Goal: Information Seeking & Learning: Learn about a topic

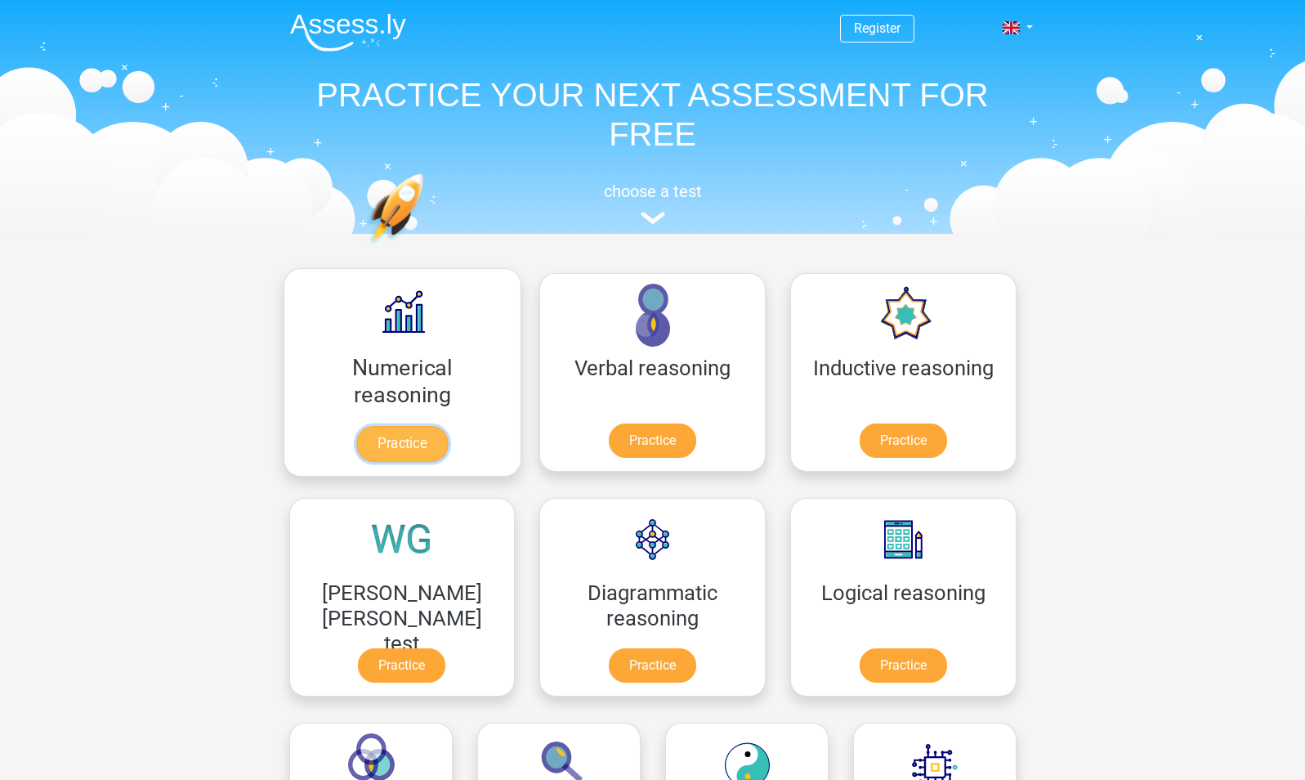
click at [392, 437] on link "Practice" at bounding box center [402, 444] width 92 height 36
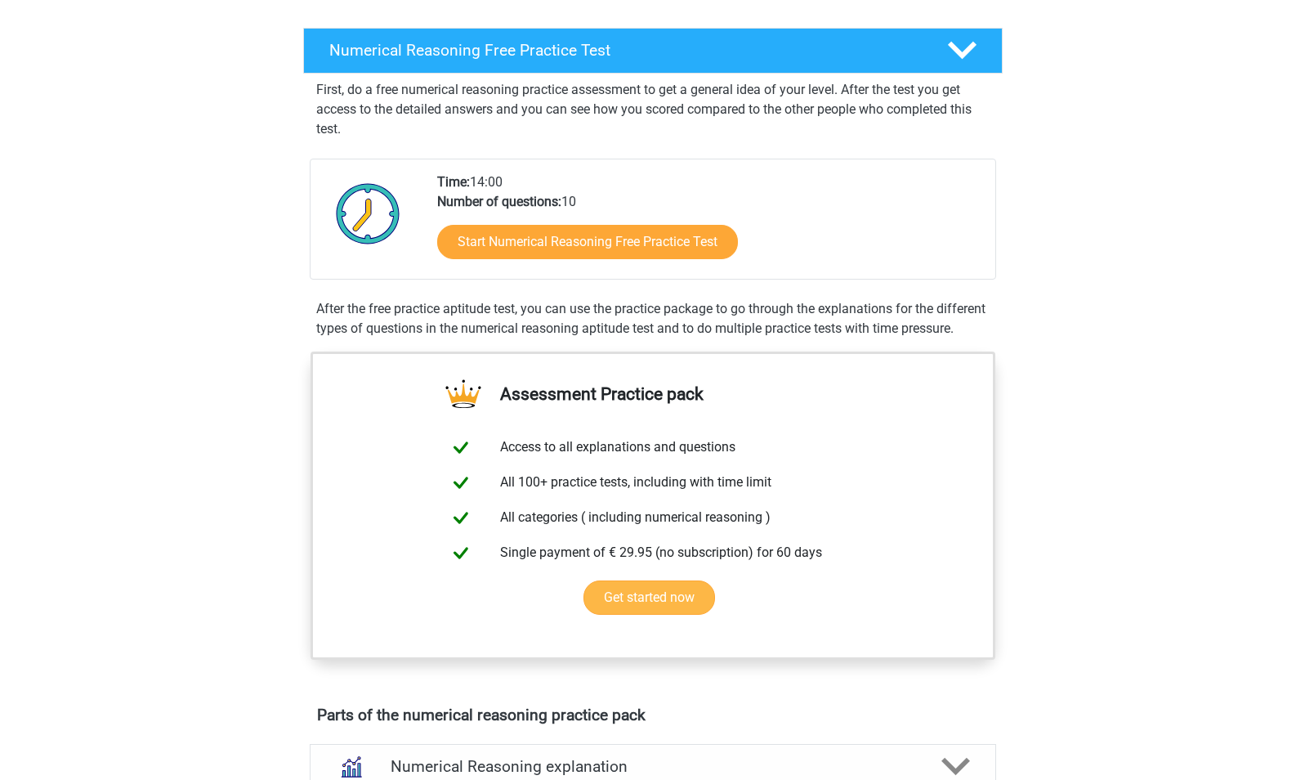
scroll to position [244, 0]
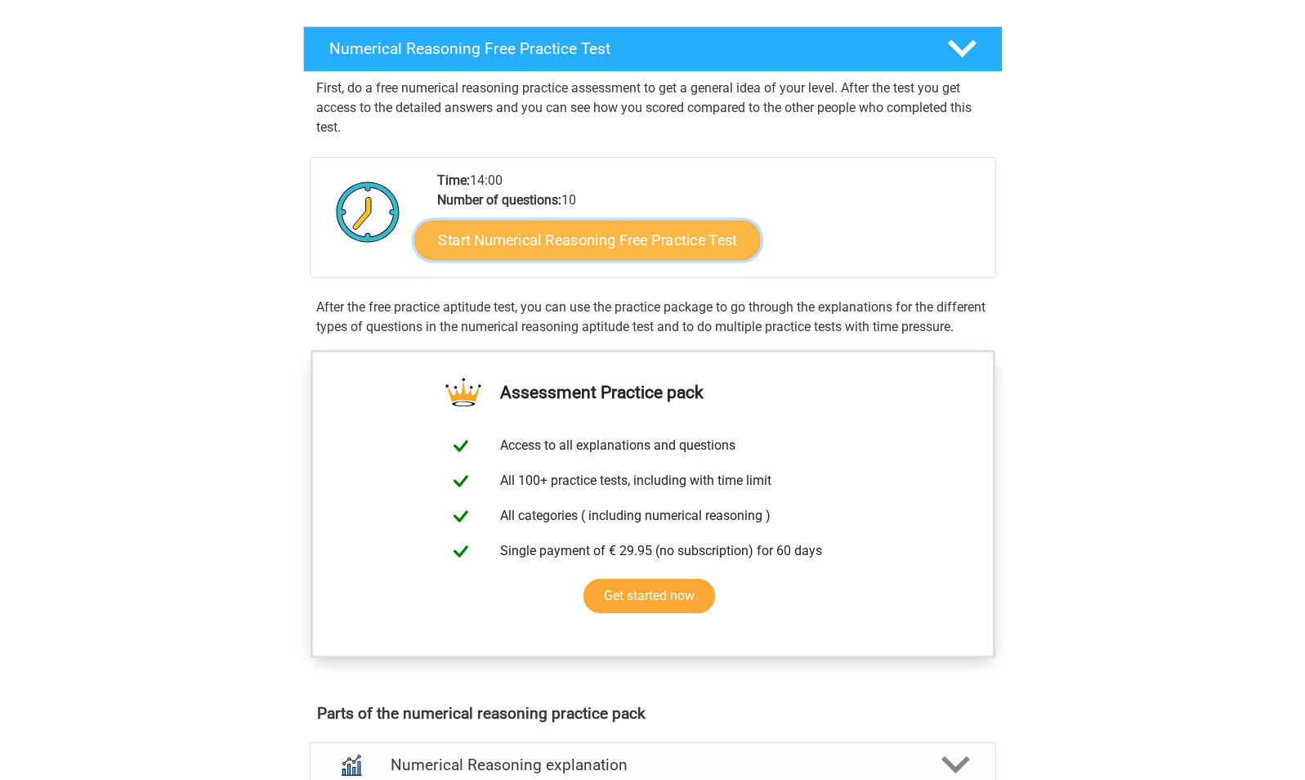
click at [668, 246] on link "Start Numerical Reasoning Free Practice Test" at bounding box center [587, 239] width 346 height 39
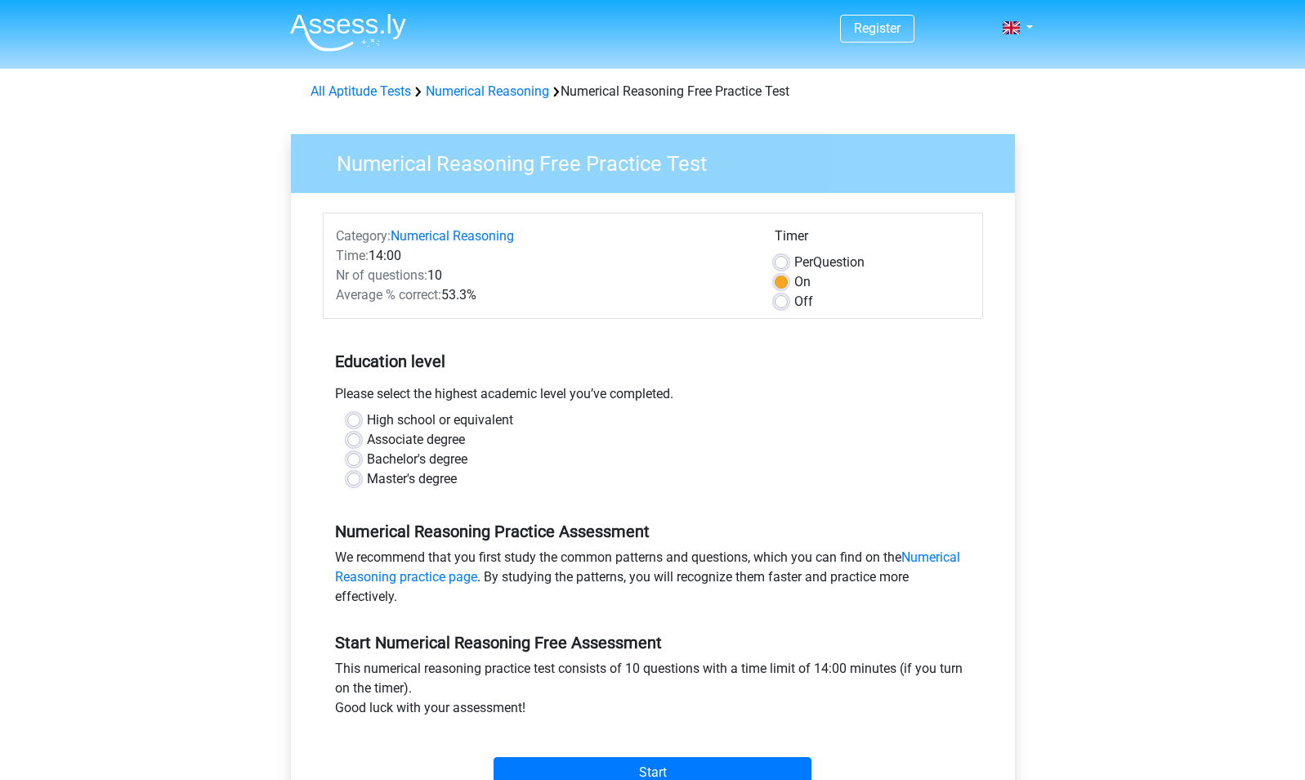
click at [363, 459] on div "Bachelor's degree" at bounding box center [652, 460] width 611 height 20
click at [367, 458] on label "Bachelor's degree" at bounding box center [417, 460] width 101 height 20
click at [352, 458] on input "Bachelor's degree" at bounding box center [353, 458] width 13 height 16
radio input "true"
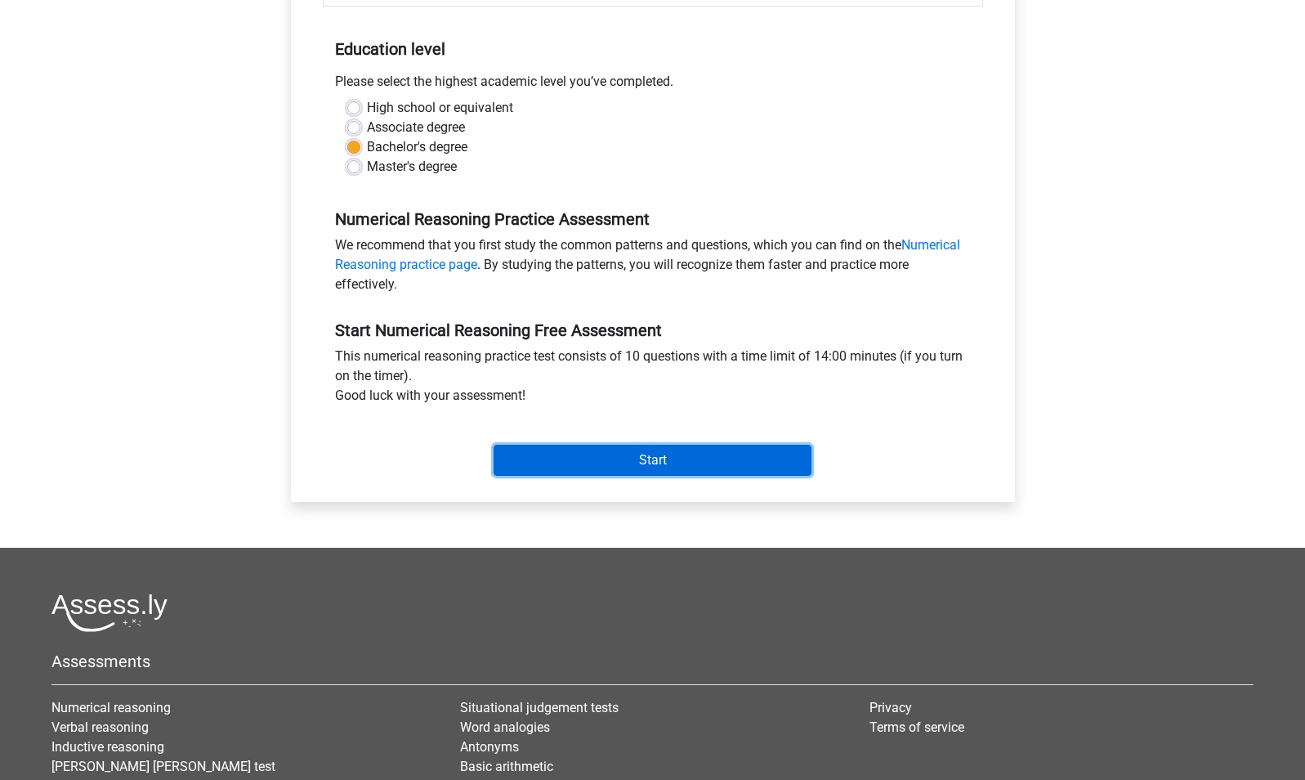
click at [543, 448] on input "Start" at bounding box center [653, 460] width 318 height 31
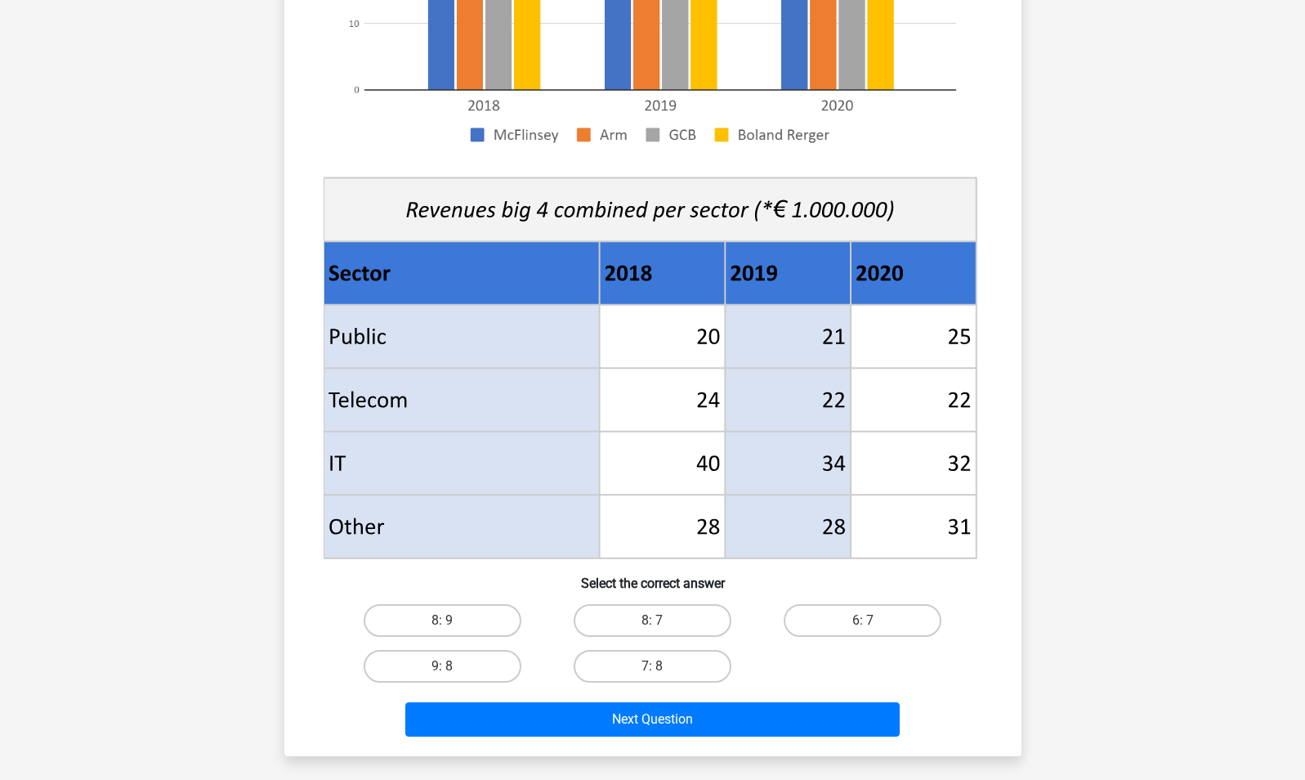
scroll to position [426, 0]
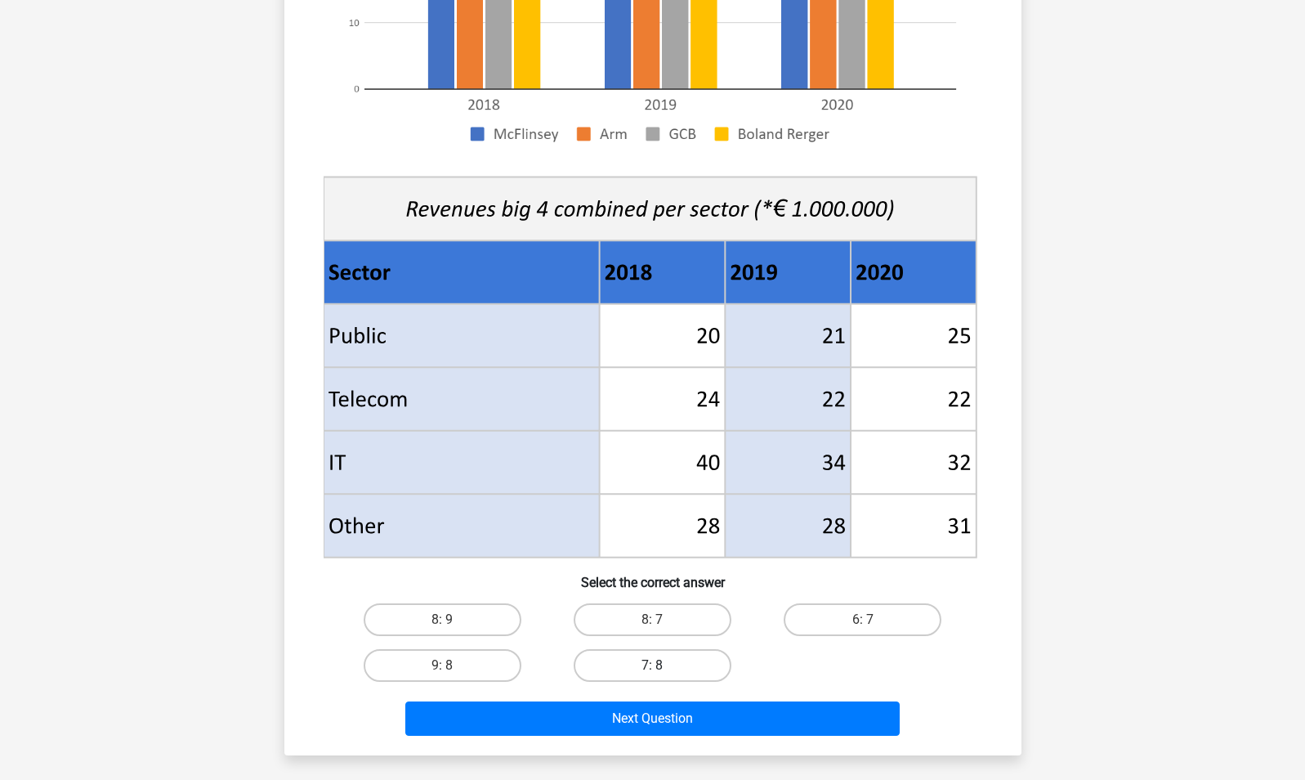
click at [648, 669] on label "7: 8" at bounding box center [653, 665] width 158 height 33
click at [652, 669] on input "7: 8" at bounding box center [657, 670] width 11 height 11
radio input "true"
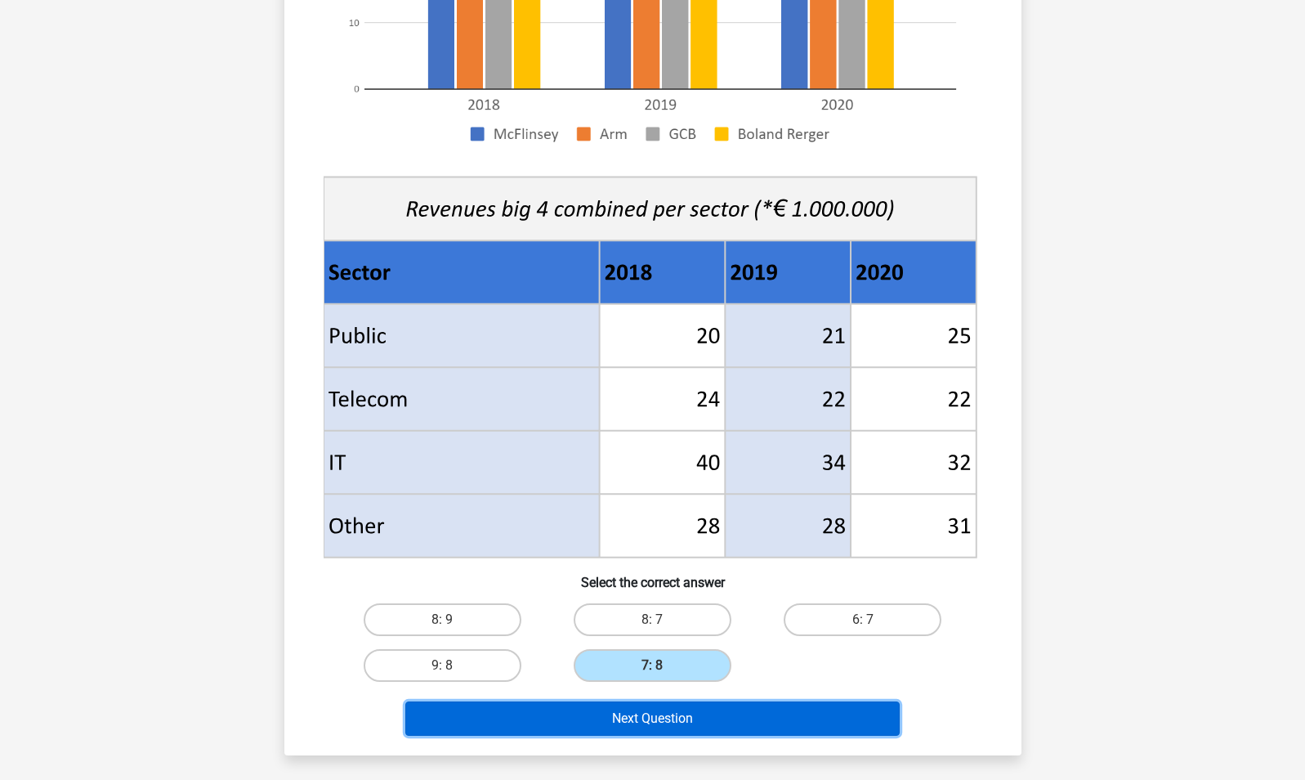
click at [647, 714] on button "Next Question" at bounding box center [652, 718] width 495 height 34
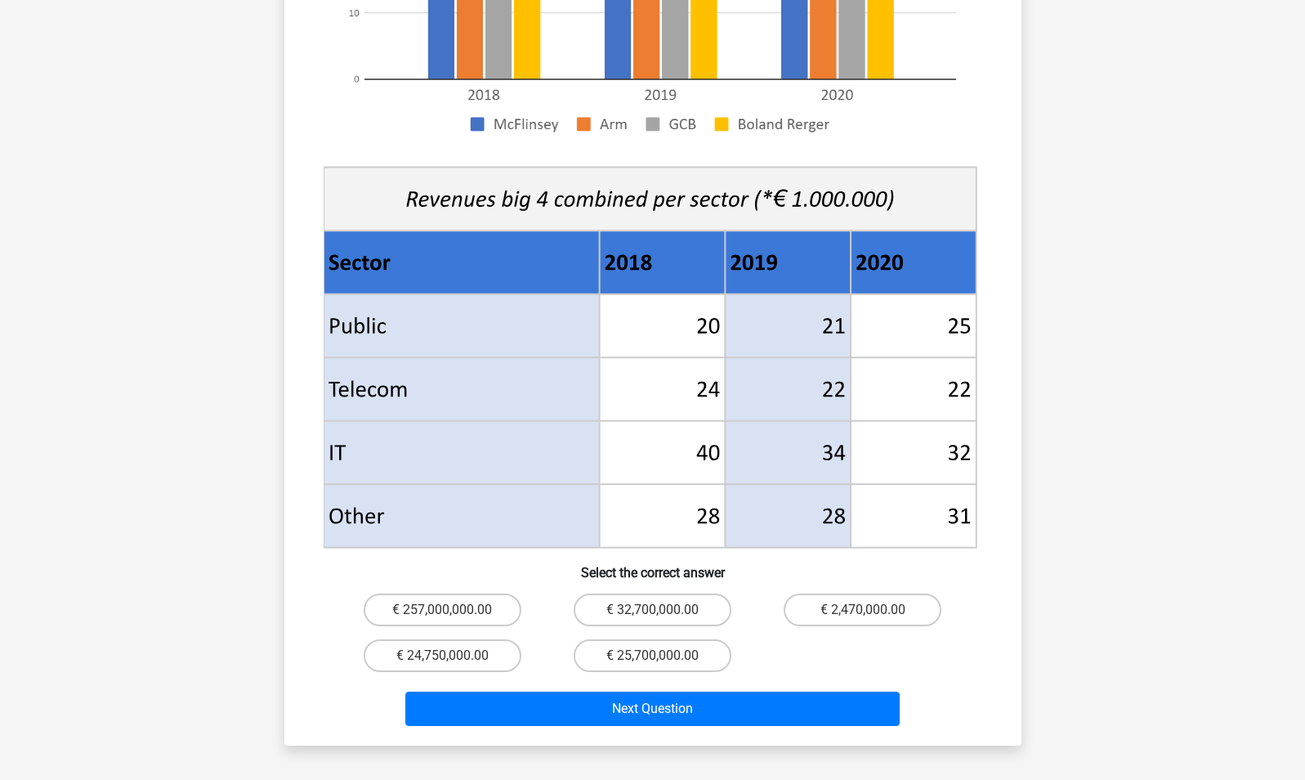
scroll to position [486, 0]
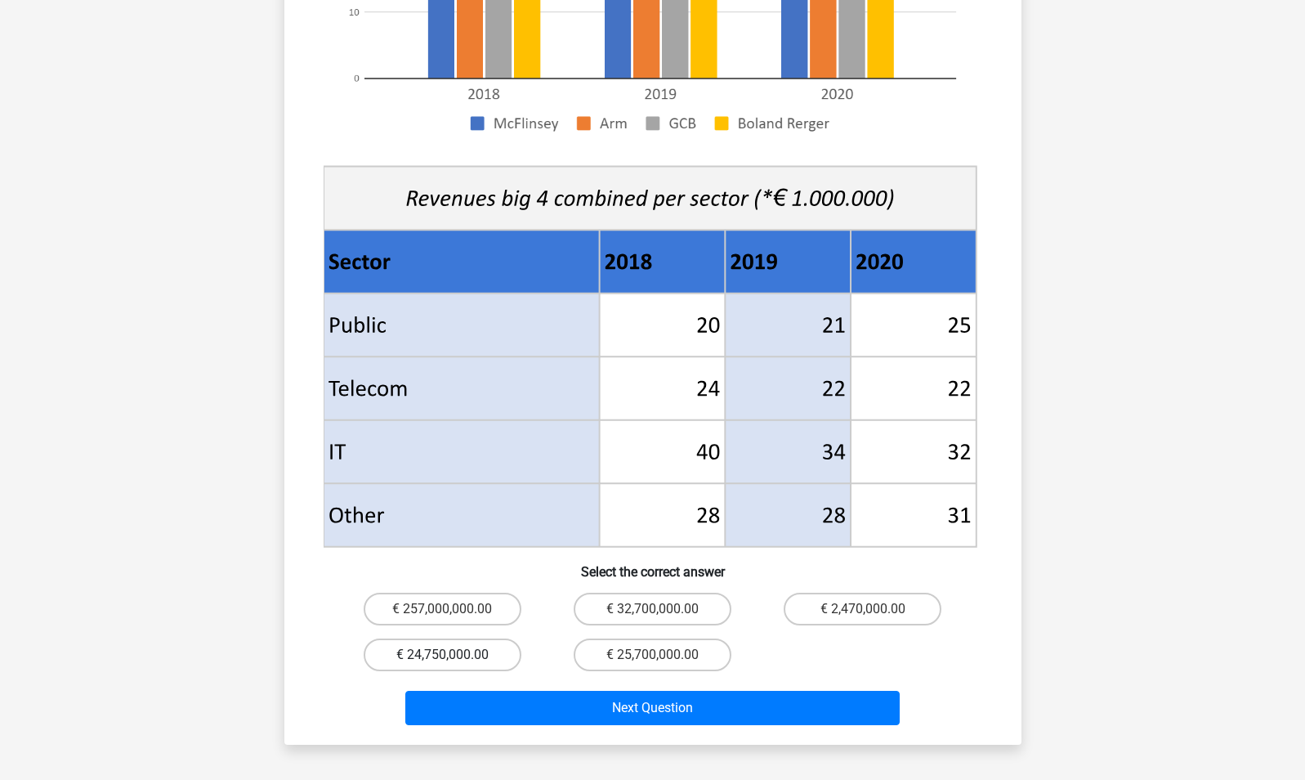
click at [497, 638] on label "€ 24,750,000.00" at bounding box center [443, 654] width 158 height 33
click at [453, 655] on input "€ 24,750,000.00" at bounding box center [447, 660] width 11 height 11
radio input "true"
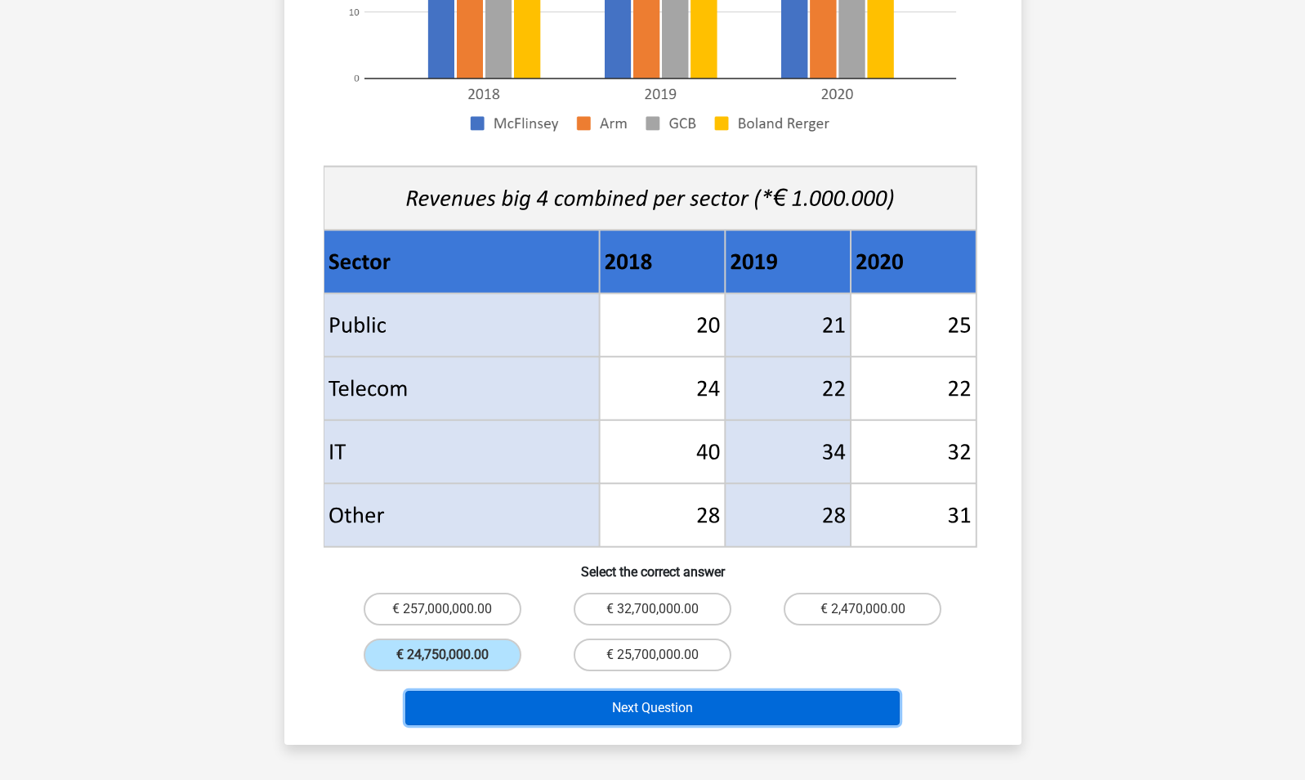
click at [653, 691] on button "Next Question" at bounding box center [652, 708] width 495 height 34
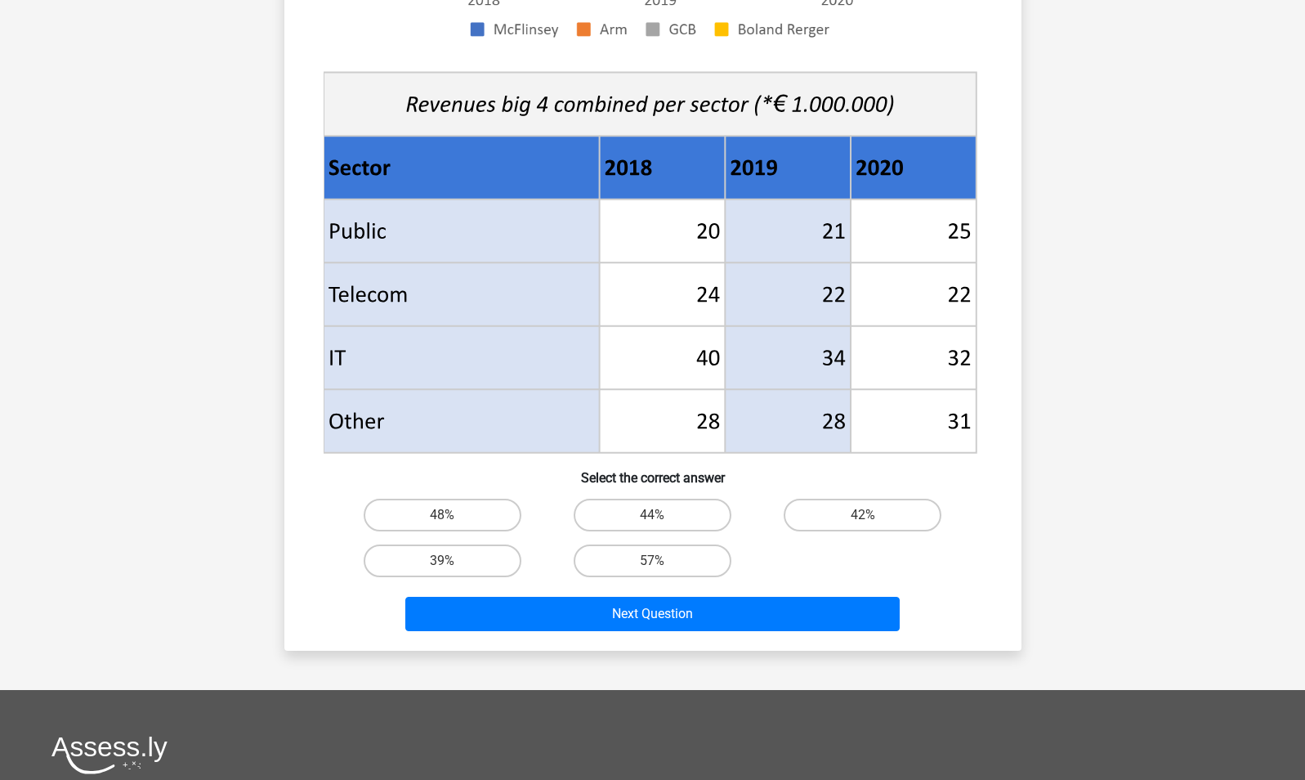
scroll to position [602, 0]
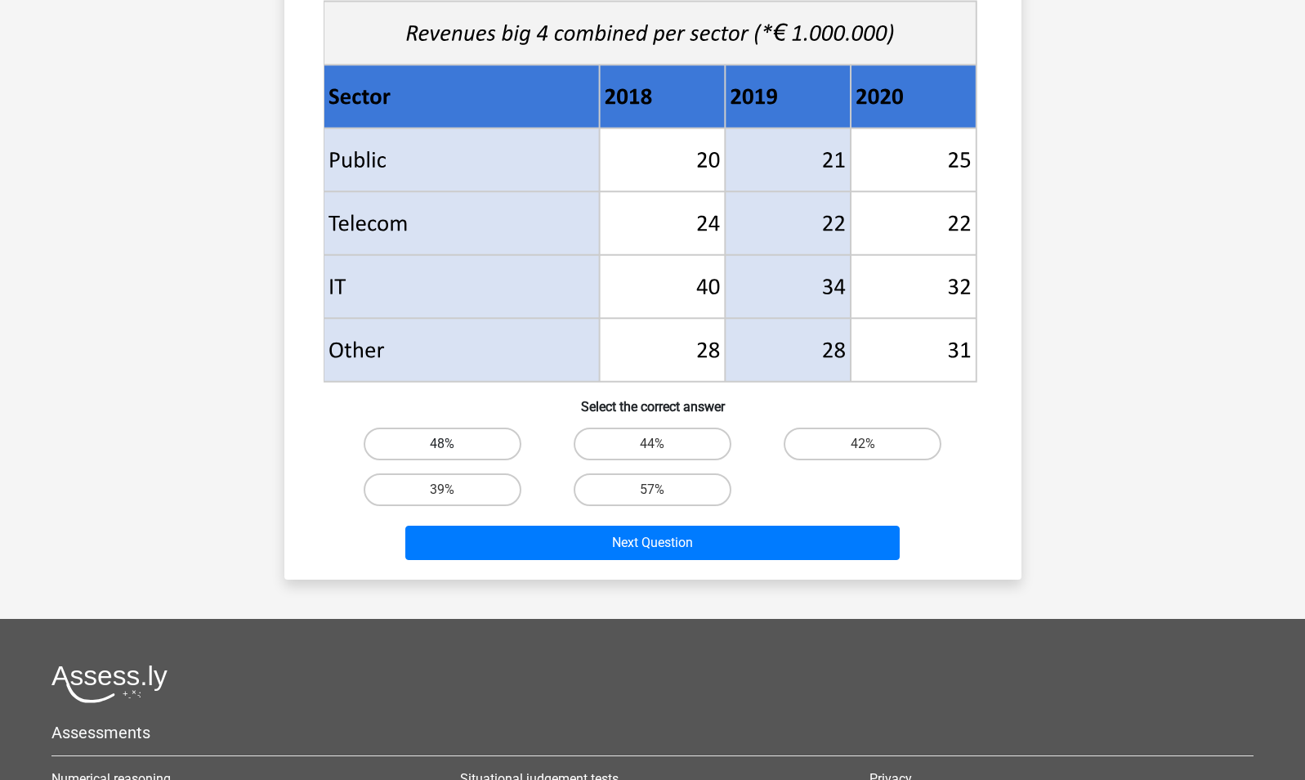
click at [461, 450] on label "48%" at bounding box center [443, 444] width 158 height 33
click at [453, 450] on input "48%" at bounding box center [447, 449] width 11 height 11
radio input "true"
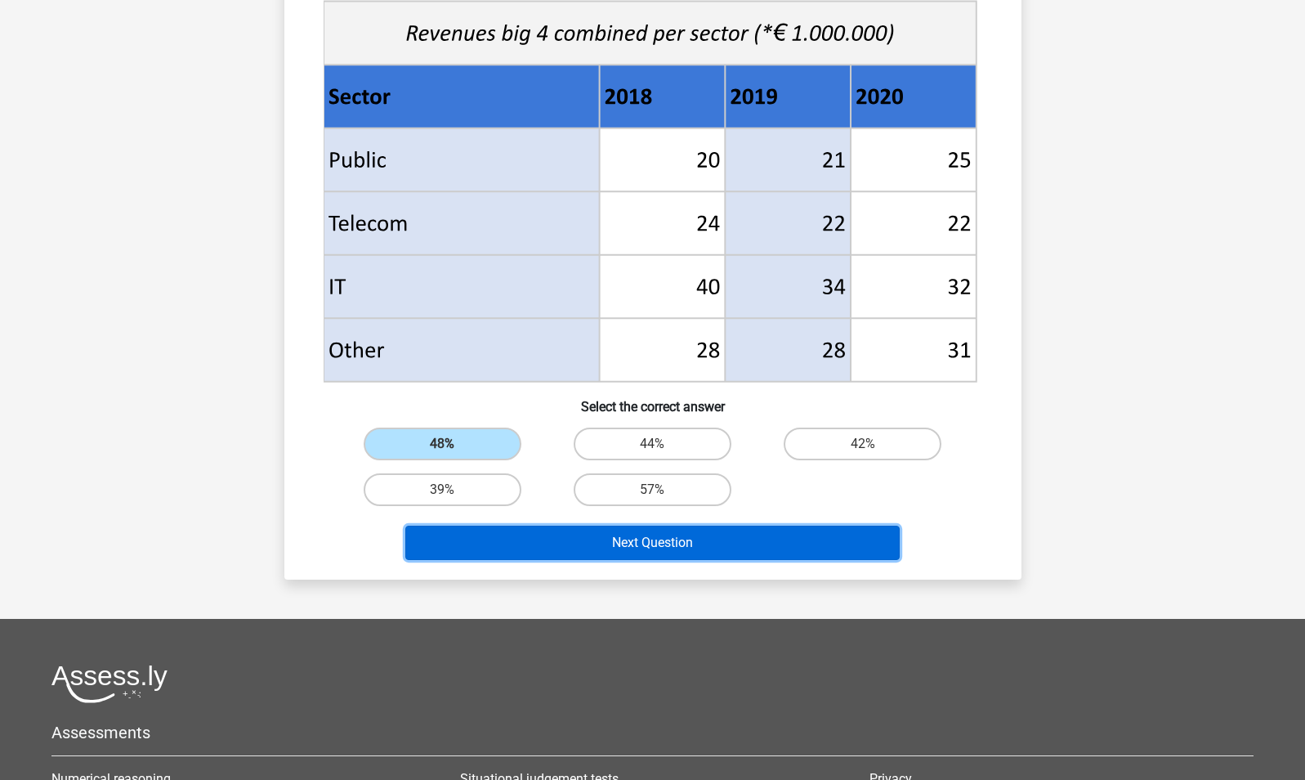
click at [541, 535] on button "Next Question" at bounding box center [652, 543] width 495 height 34
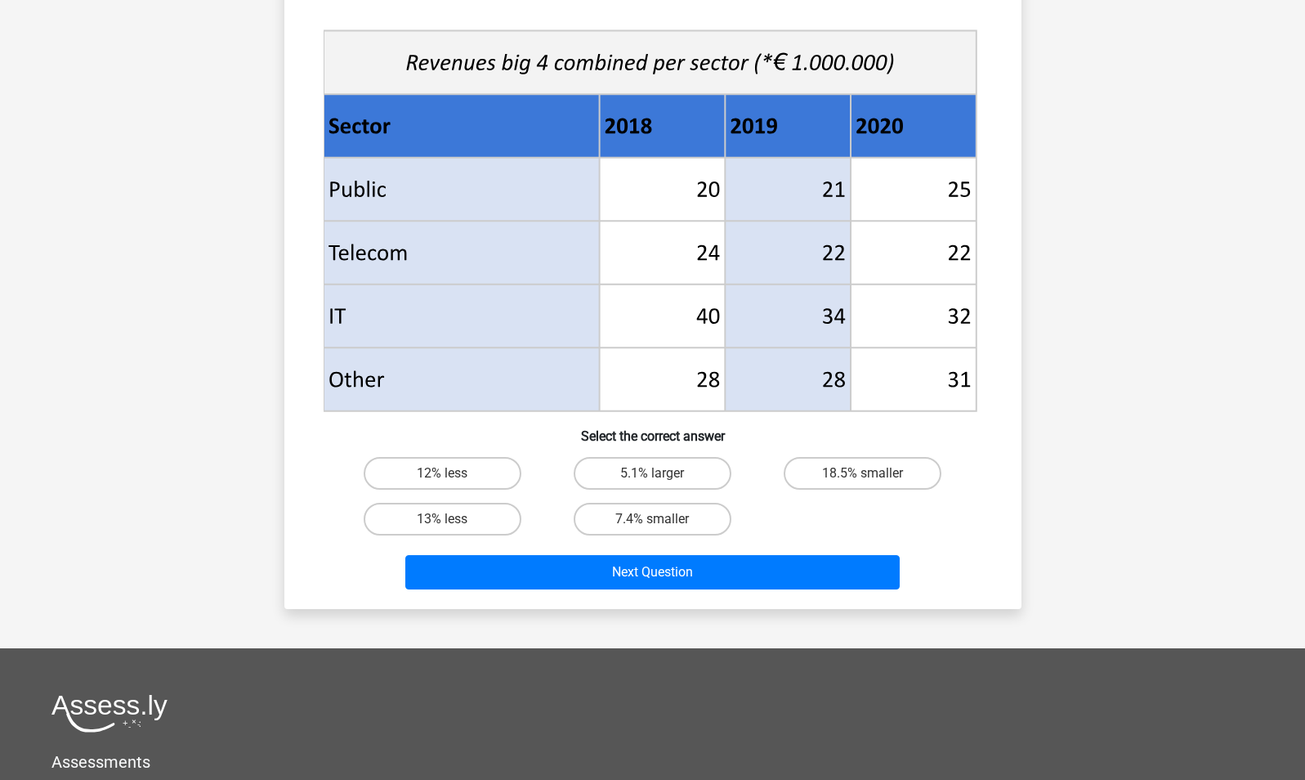
scroll to position [571, 0]
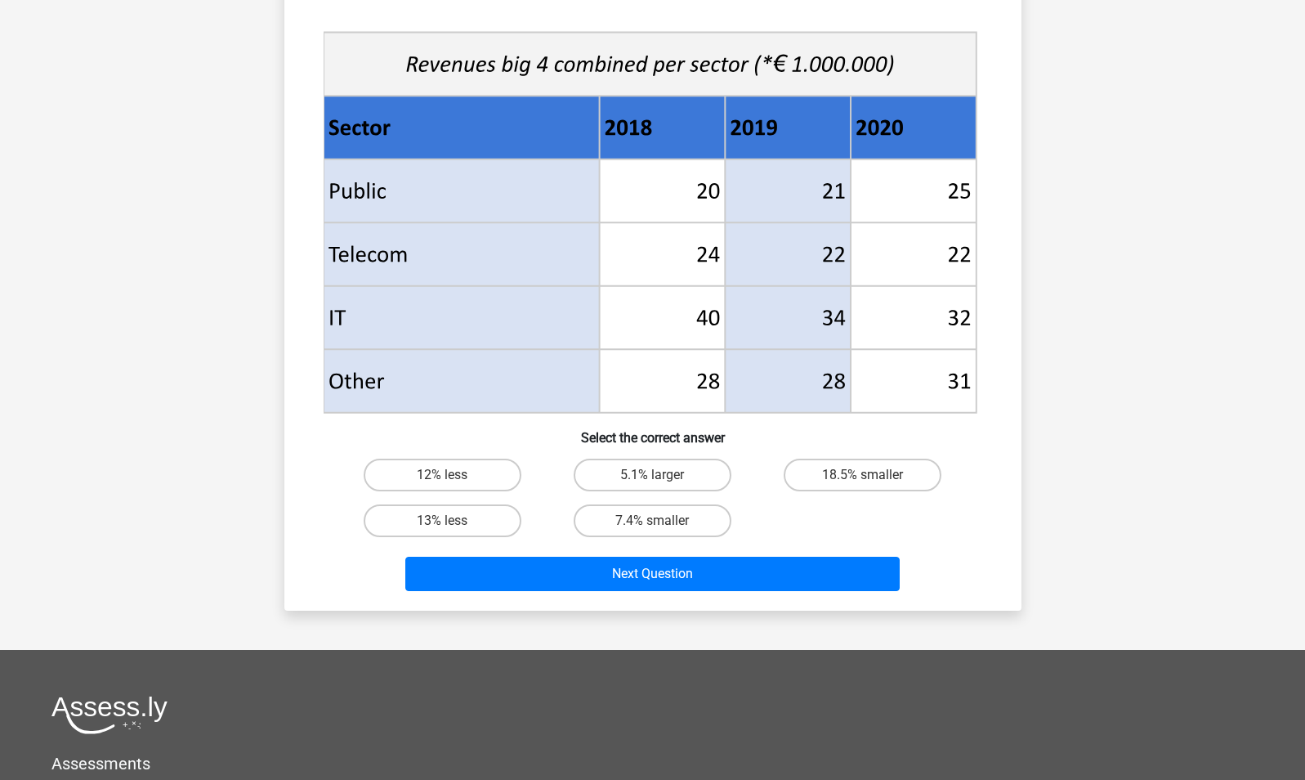
click at [777, 592] on div "Next Question" at bounding box center [653, 577] width 631 height 41
drag, startPoint x: 777, startPoint y: 592, endPoint x: 750, endPoint y: 423, distance: 171.4
click at [750, 423] on h6 "Select the correct answer" at bounding box center [653, 431] width 685 height 29
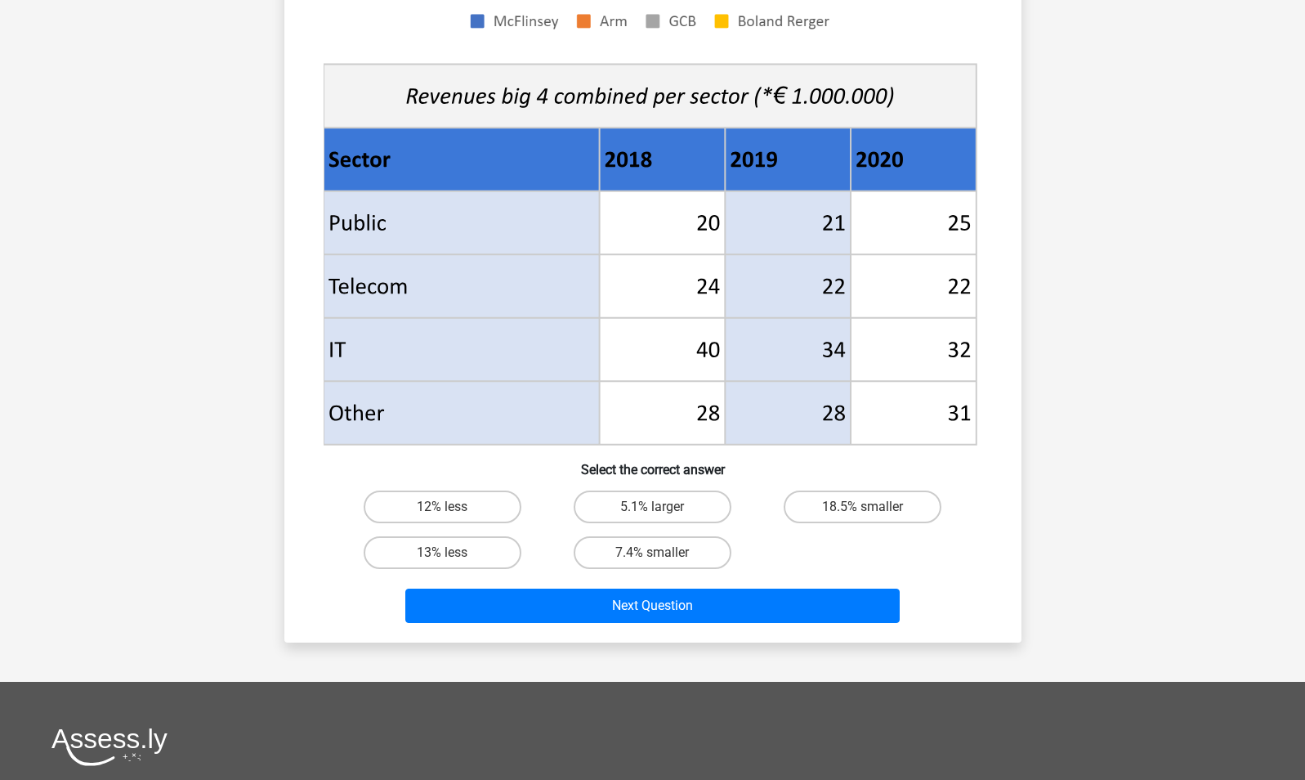
scroll to position [455, 0]
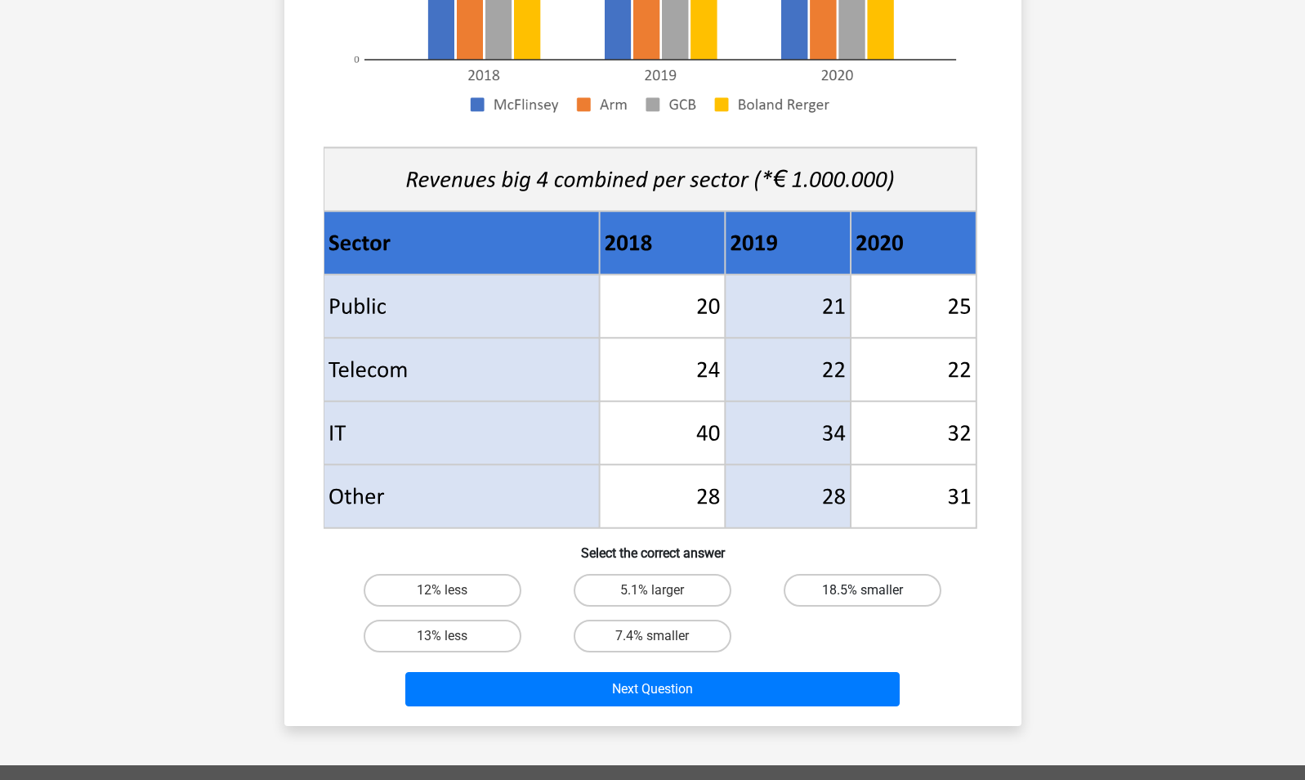
click at [871, 585] on label "18.5% smaller" at bounding box center [863, 590] width 158 height 33
click at [871, 590] on input "18.5% smaller" at bounding box center [868, 595] width 11 height 11
radio input "true"
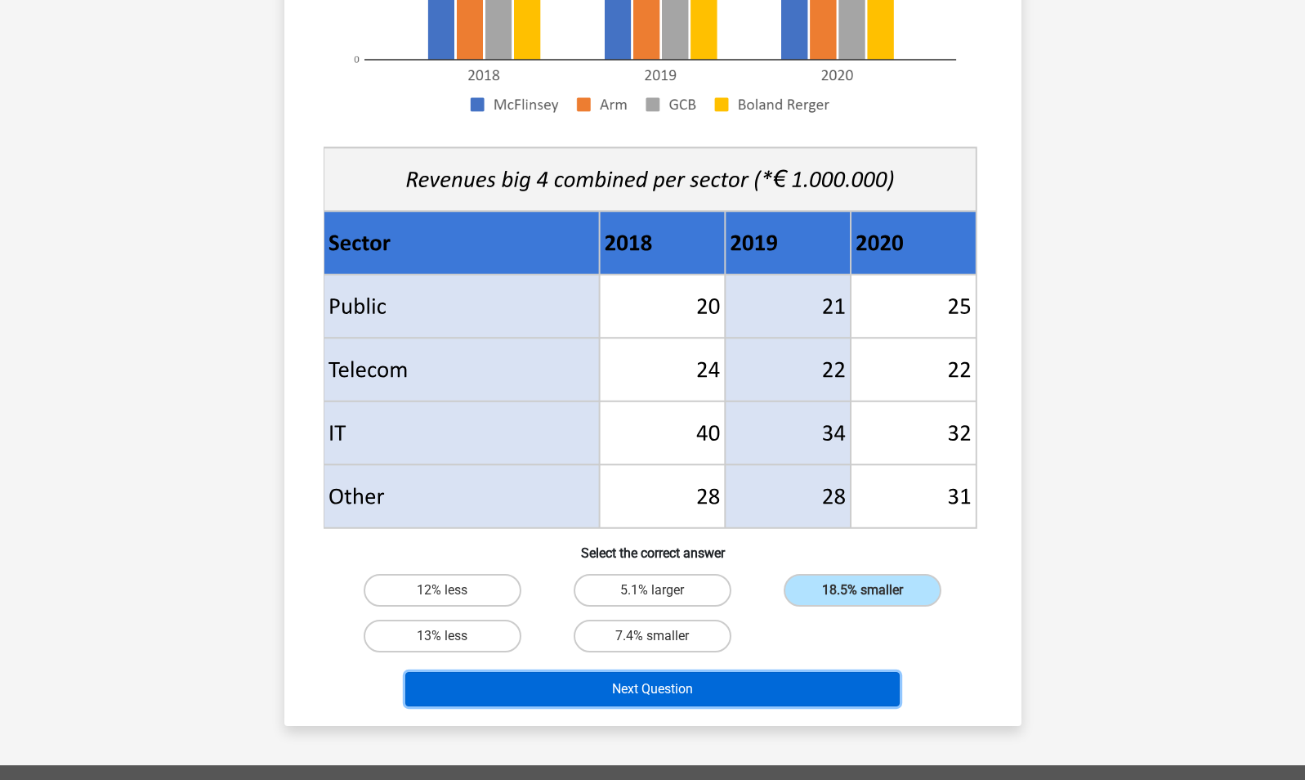
click at [796, 691] on button "Next Question" at bounding box center [652, 689] width 495 height 34
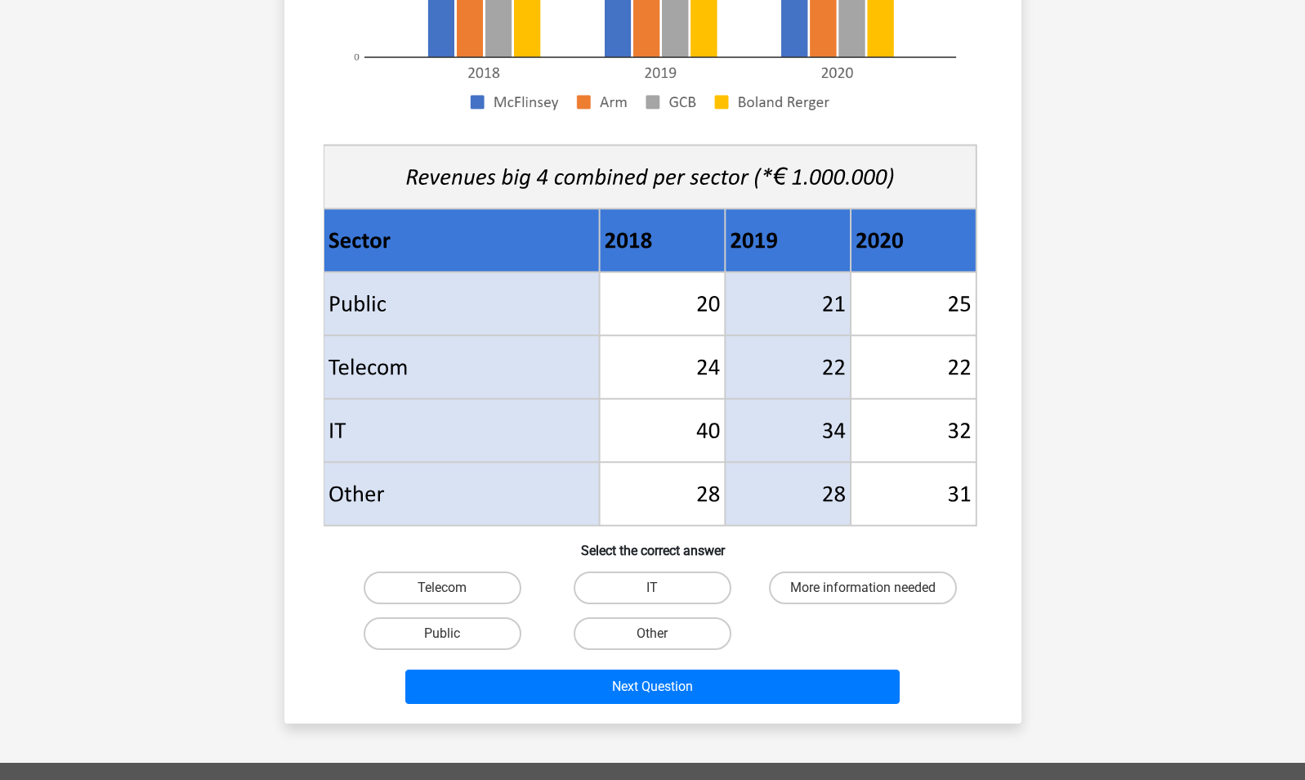
scroll to position [461, 0]
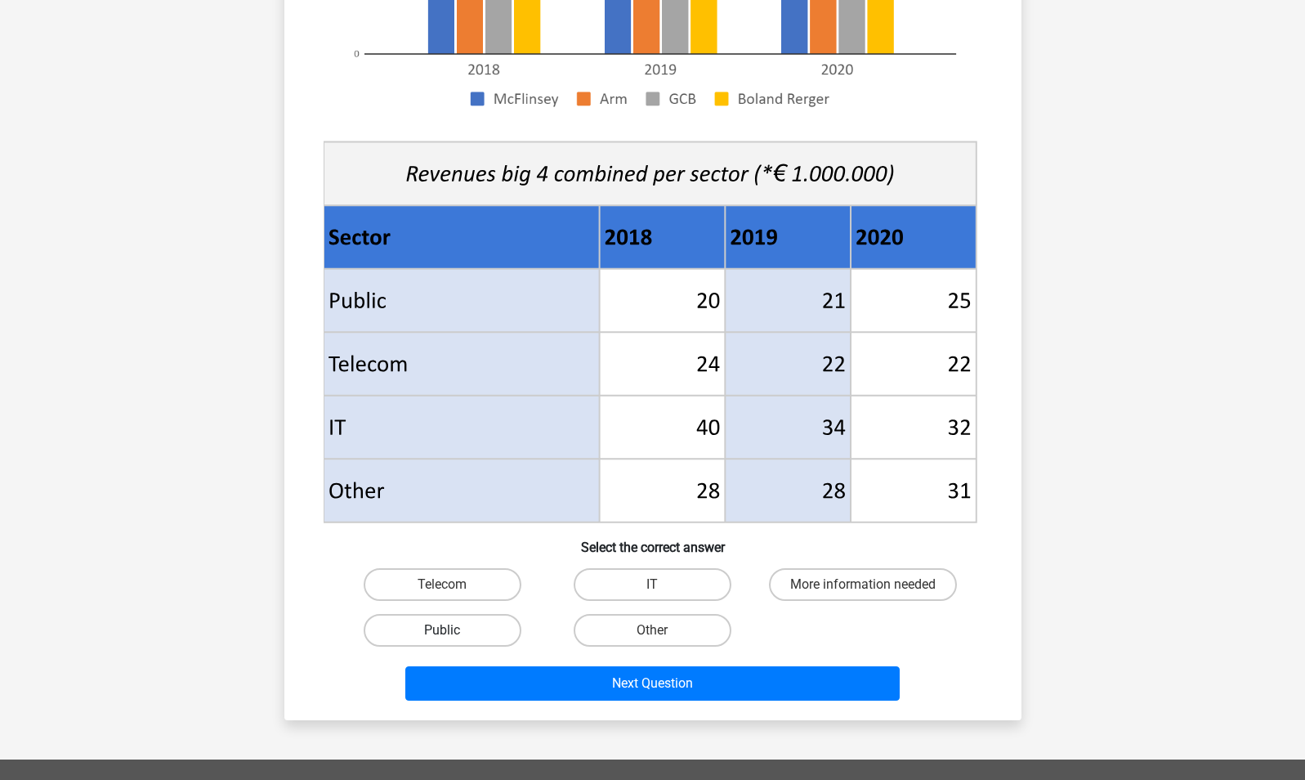
click at [483, 634] on label "Public" at bounding box center [443, 630] width 158 height 33
click at [453, 634] on input "Public" at bounding box center [447, 635] width 11 height 11
radio input "true"
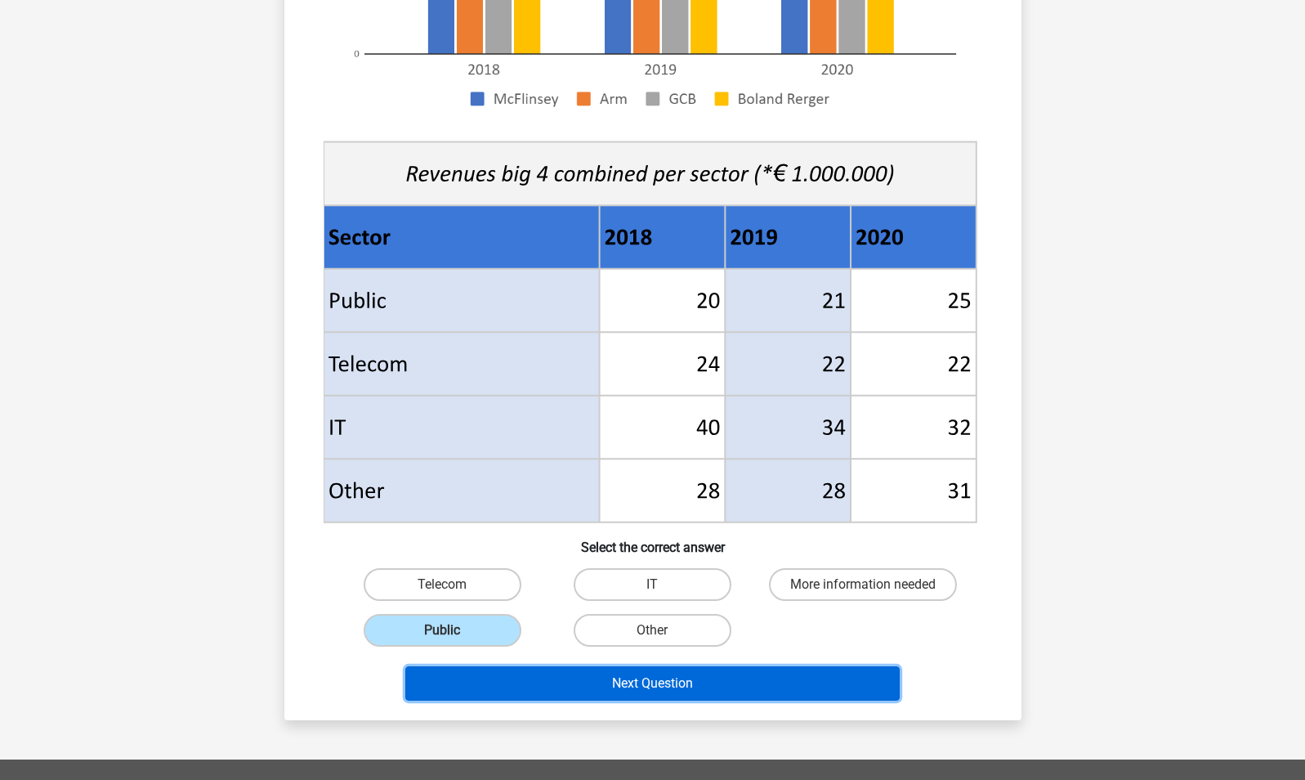
click at [595, 684] on button "Next Question" at bounding box center [652, 683] width 495 height 34
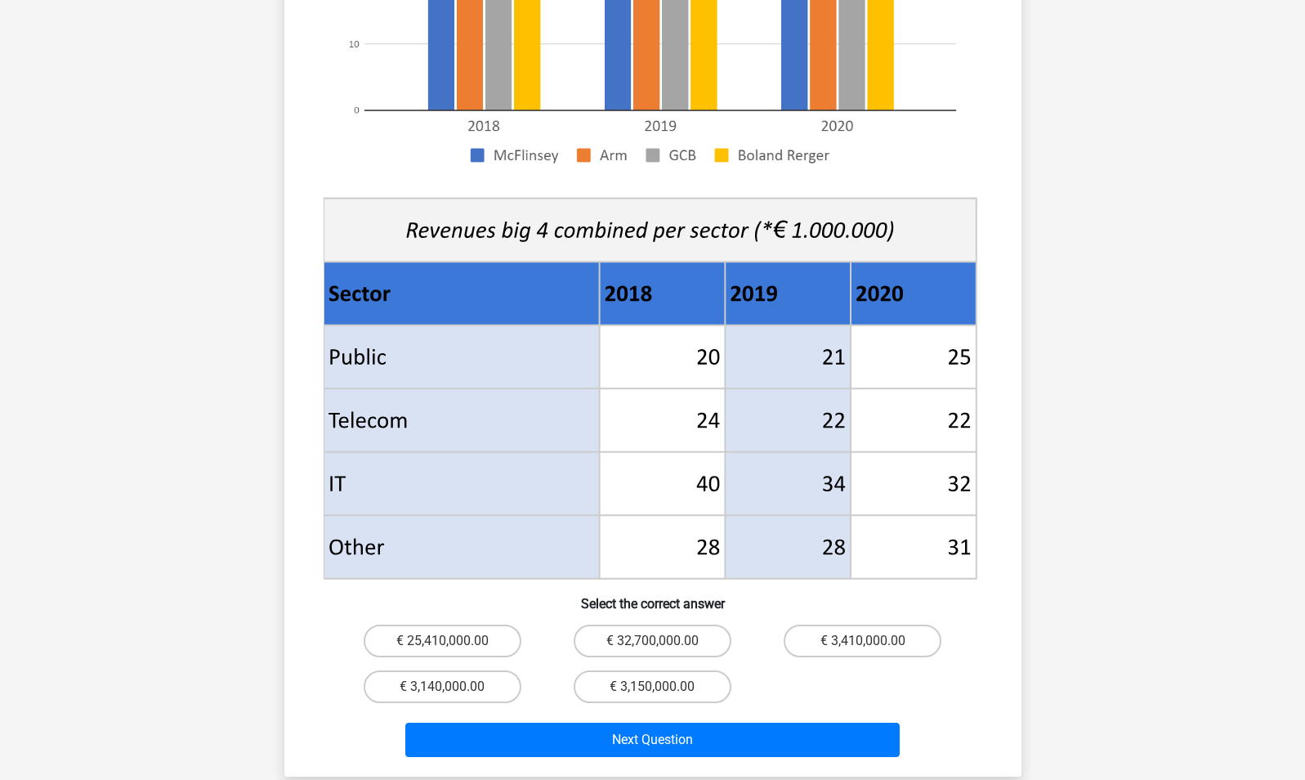
scroll to position [450, 0]
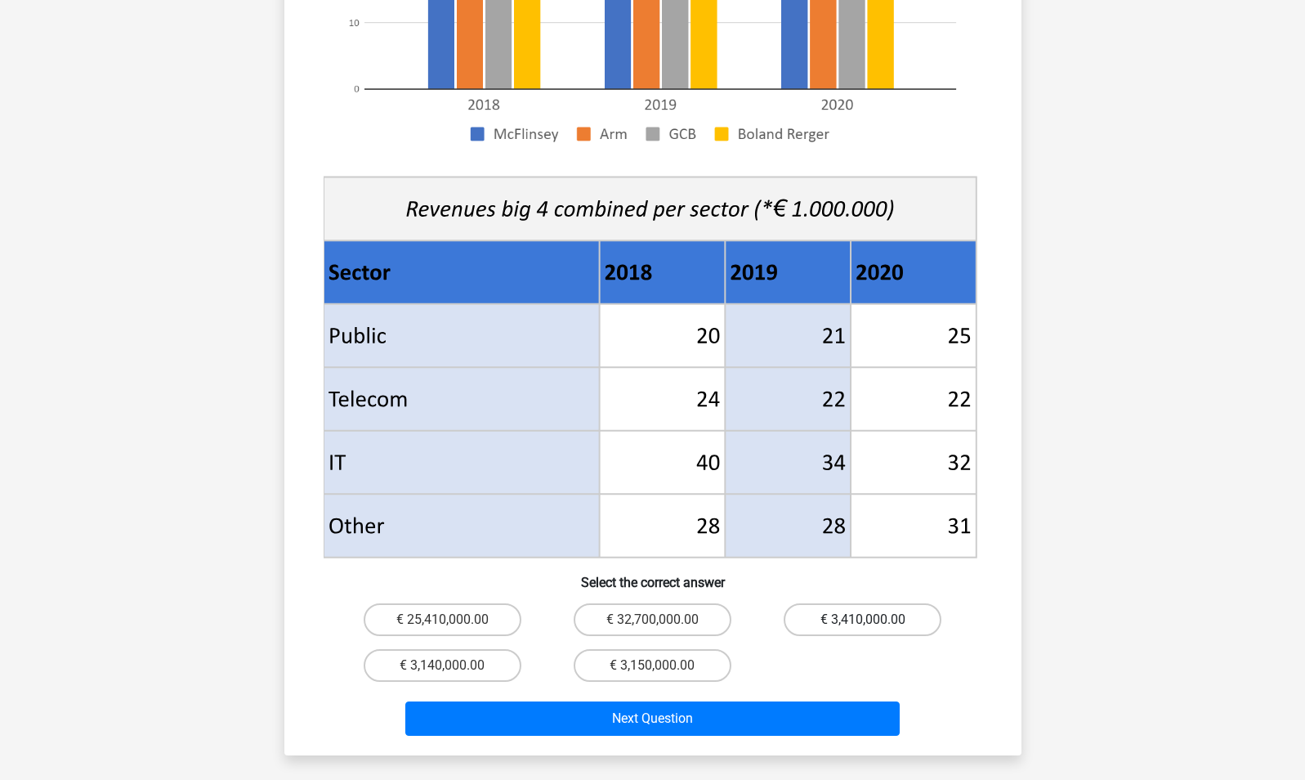
click at [870, 603] on label "€ 3,410,000.00" at bounding box center [863, 619] width 158 height 33
click at [870, 620] on input "€ 3,410,000.00" at bounding box center [868, 625] width 11 height 11
radio input "true"
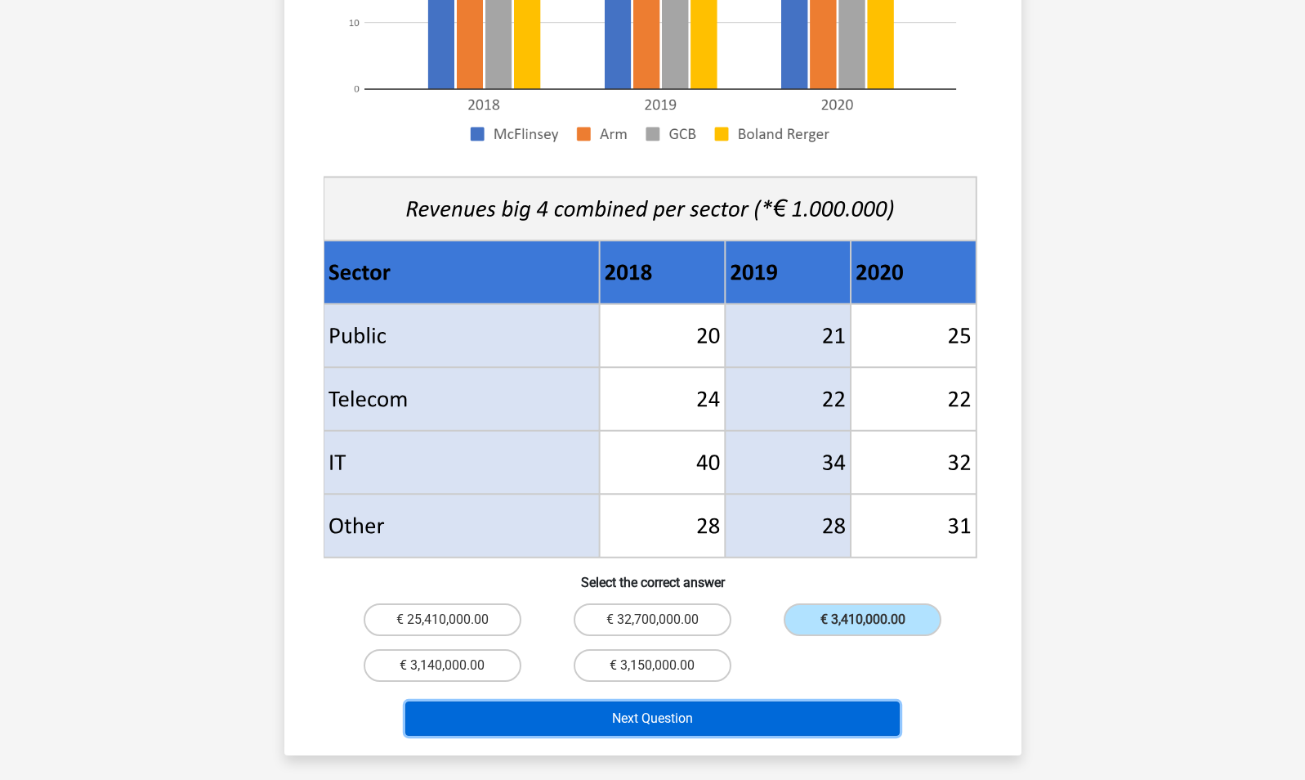
click at [811, 701] on button "Next Question" at bounding box center [652, 718] width 495 height 34
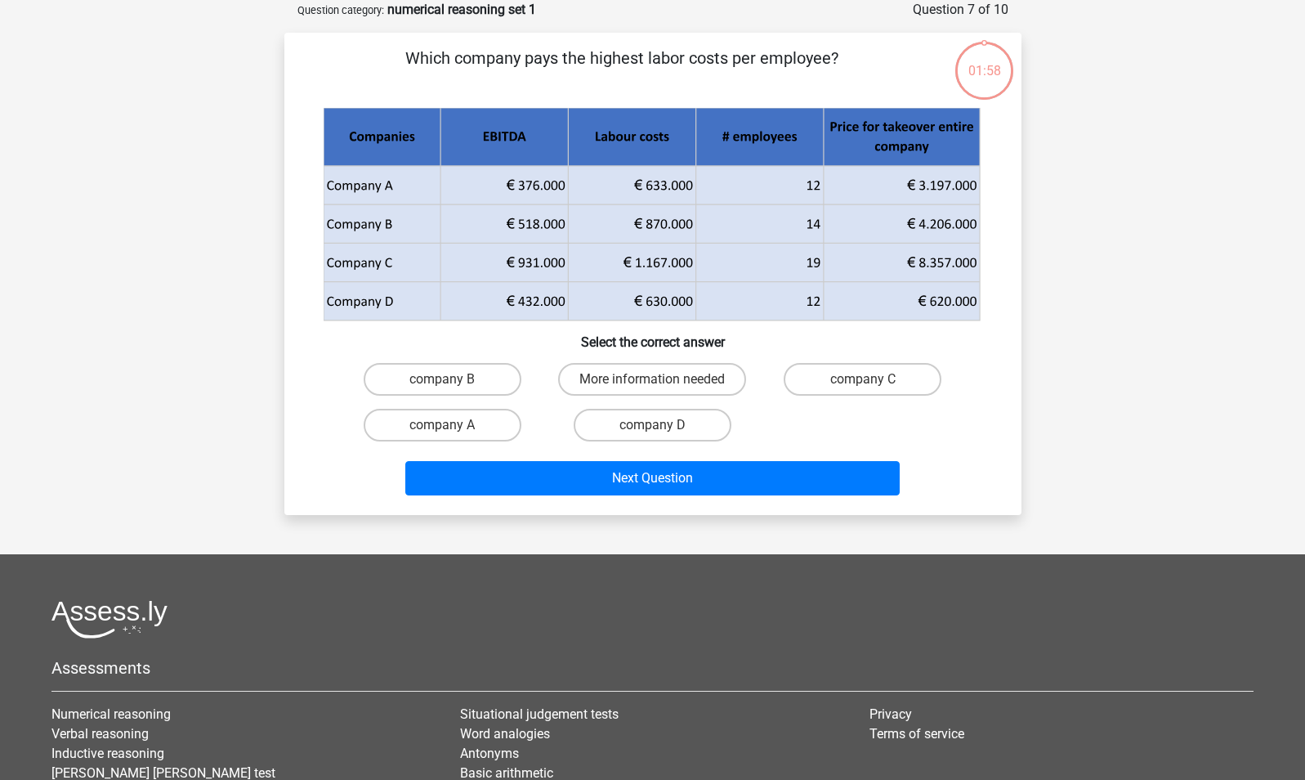
scroll to position [0, 0]
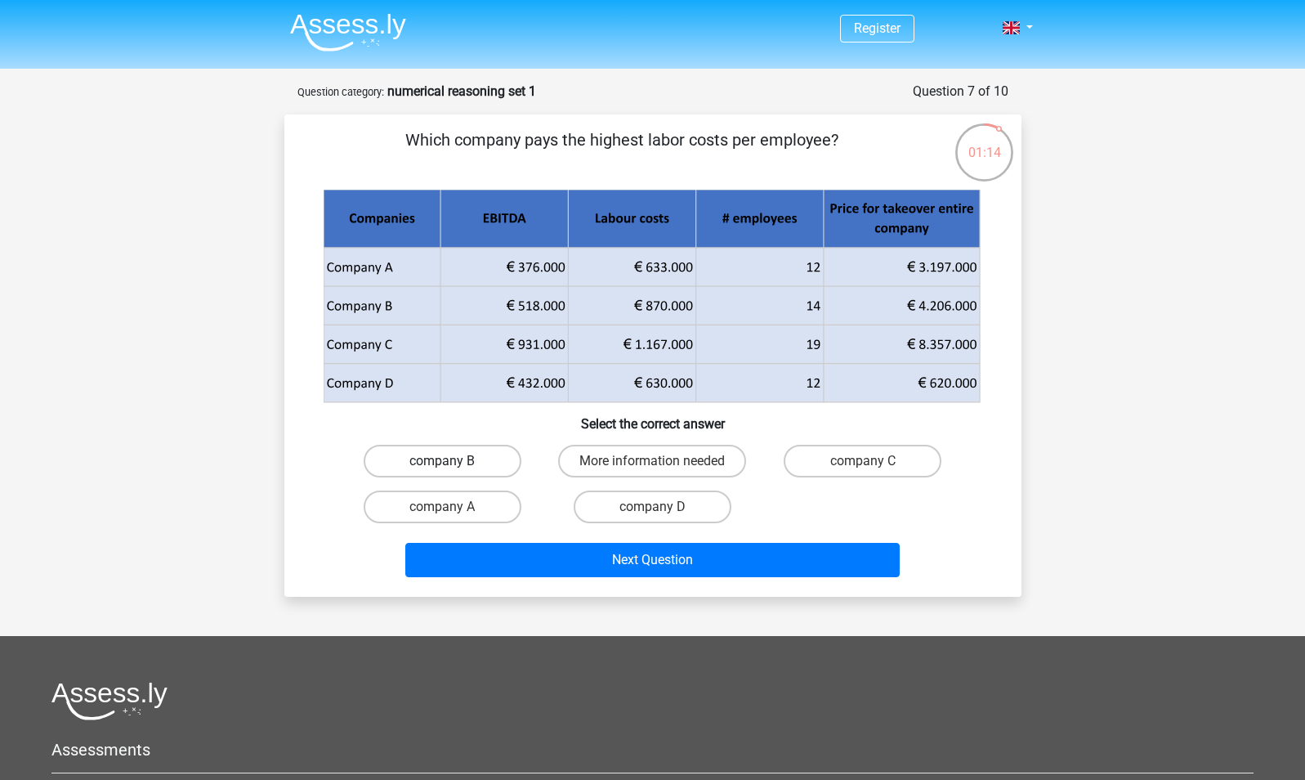
click at [490, 468] on label "company B" at bounding box center [443, 461] width 158 height 33
click at [453, 468] on input "company B" at bounding box center [447, 466] width 11 height 11
radio input "true"
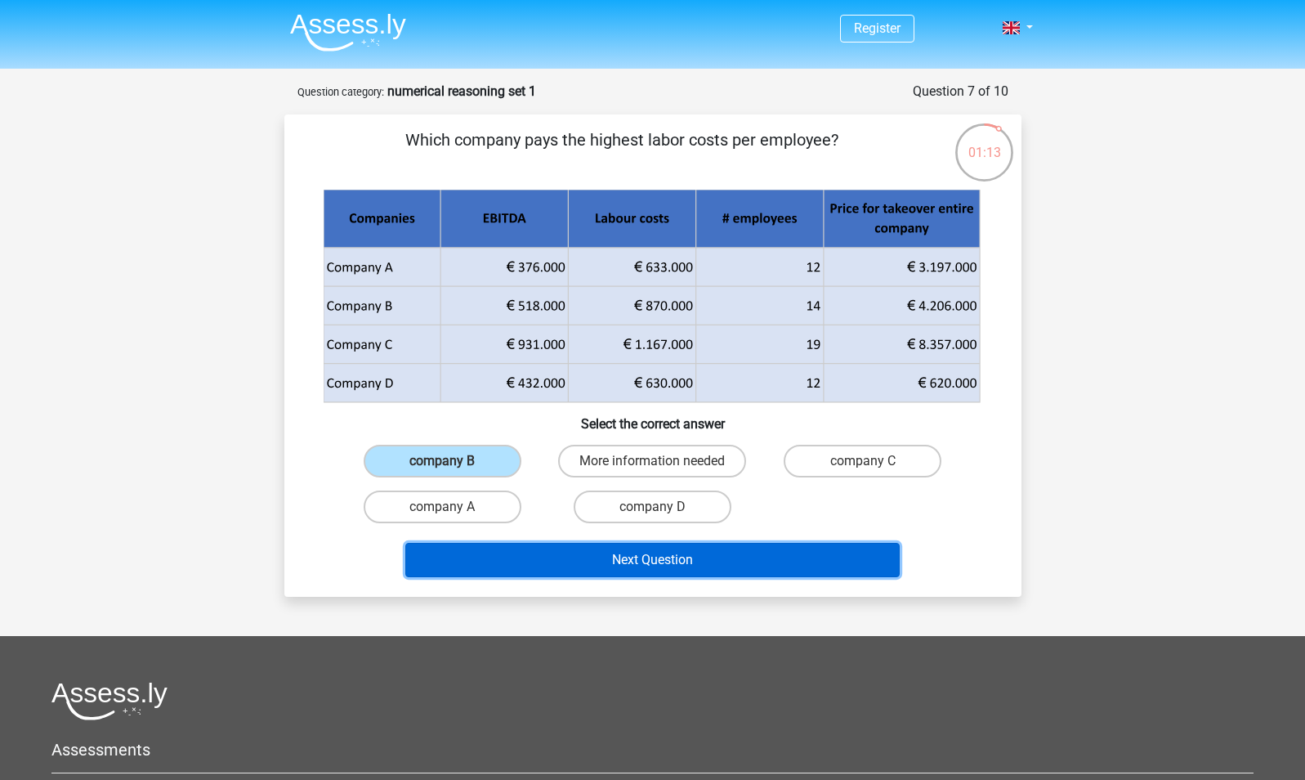
click at [617, 557] on button "Next Question" at bounding box center [652, 560] width 495 height 34
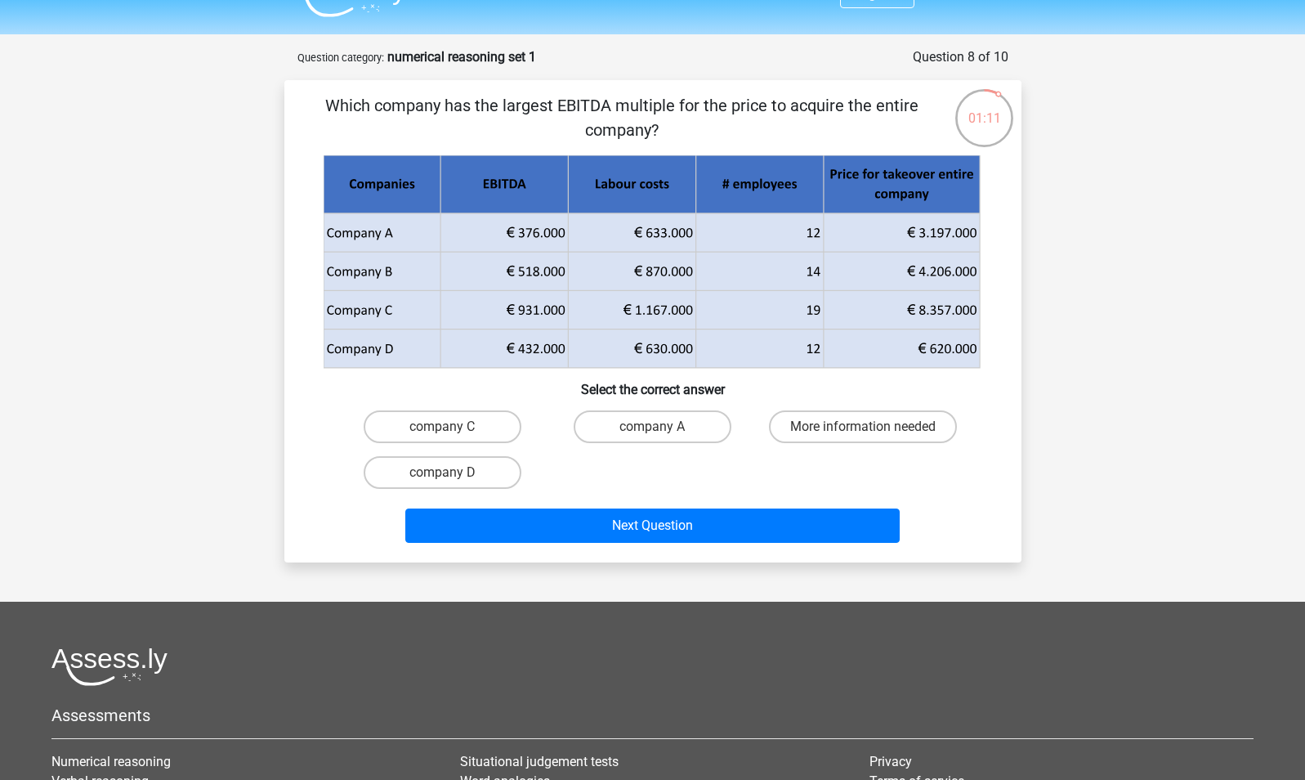
scroll to position [34, 0]
click at [634, 424] on label "company A" at bounding box center [653, 427] width 158 height 33
click at [652, 428] on input "company A" at bounding box center [657, 433] width 11 height 11
radio input "true"
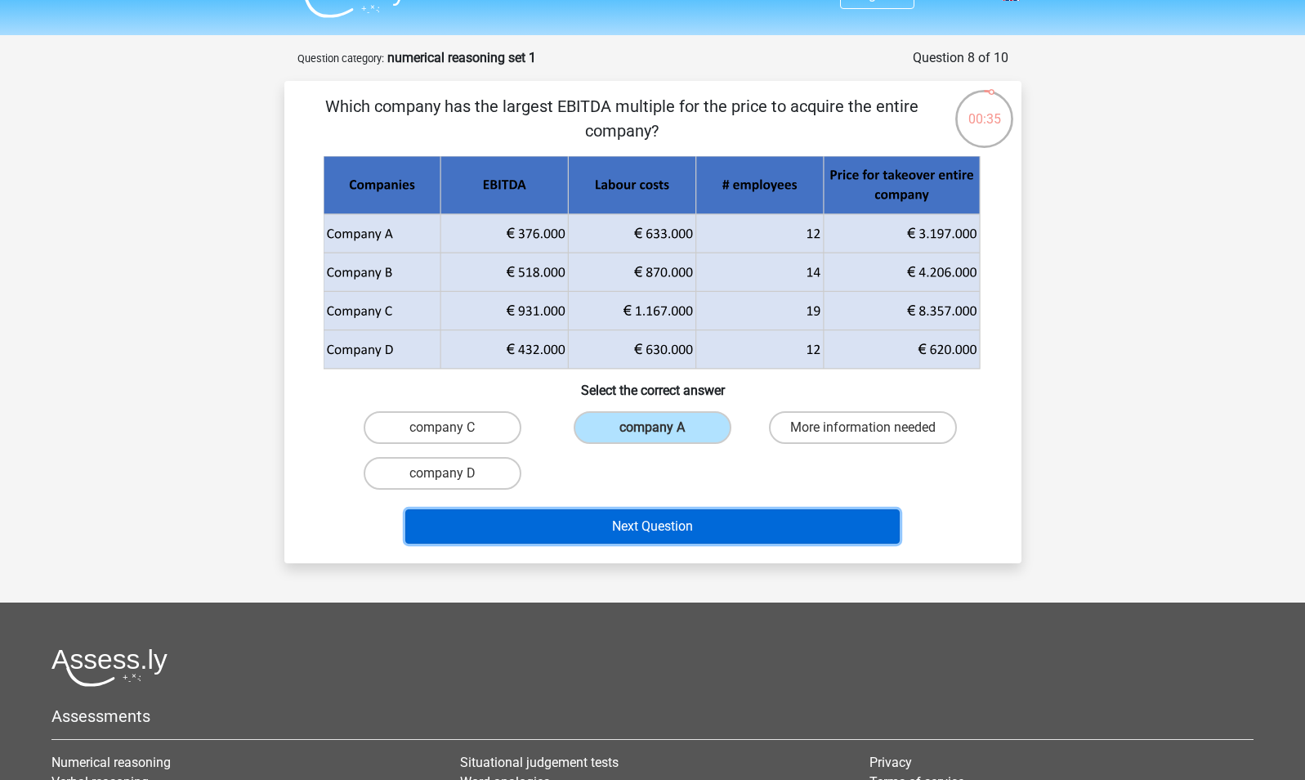
click at [668, 526] on button "Next Question" at bounding box center [652, 526] width 495 height 34
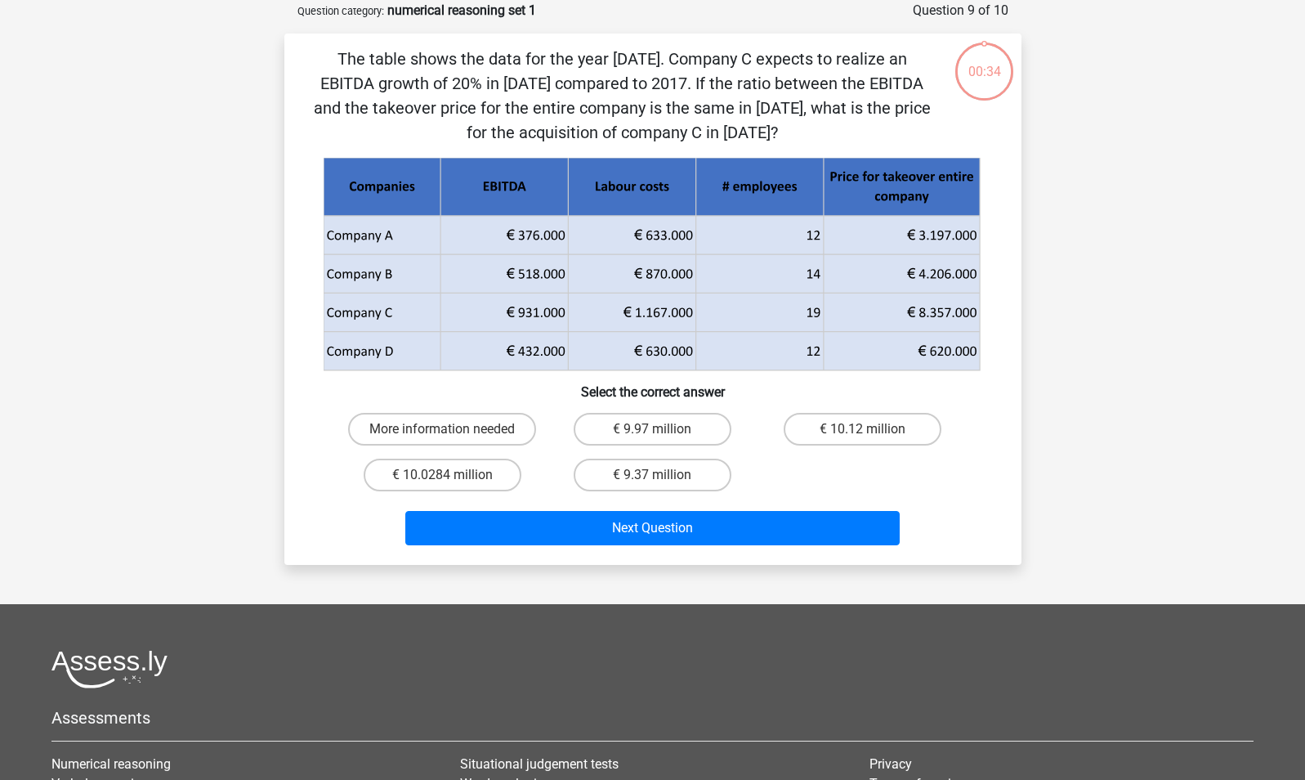
scroll to position [82, 0]
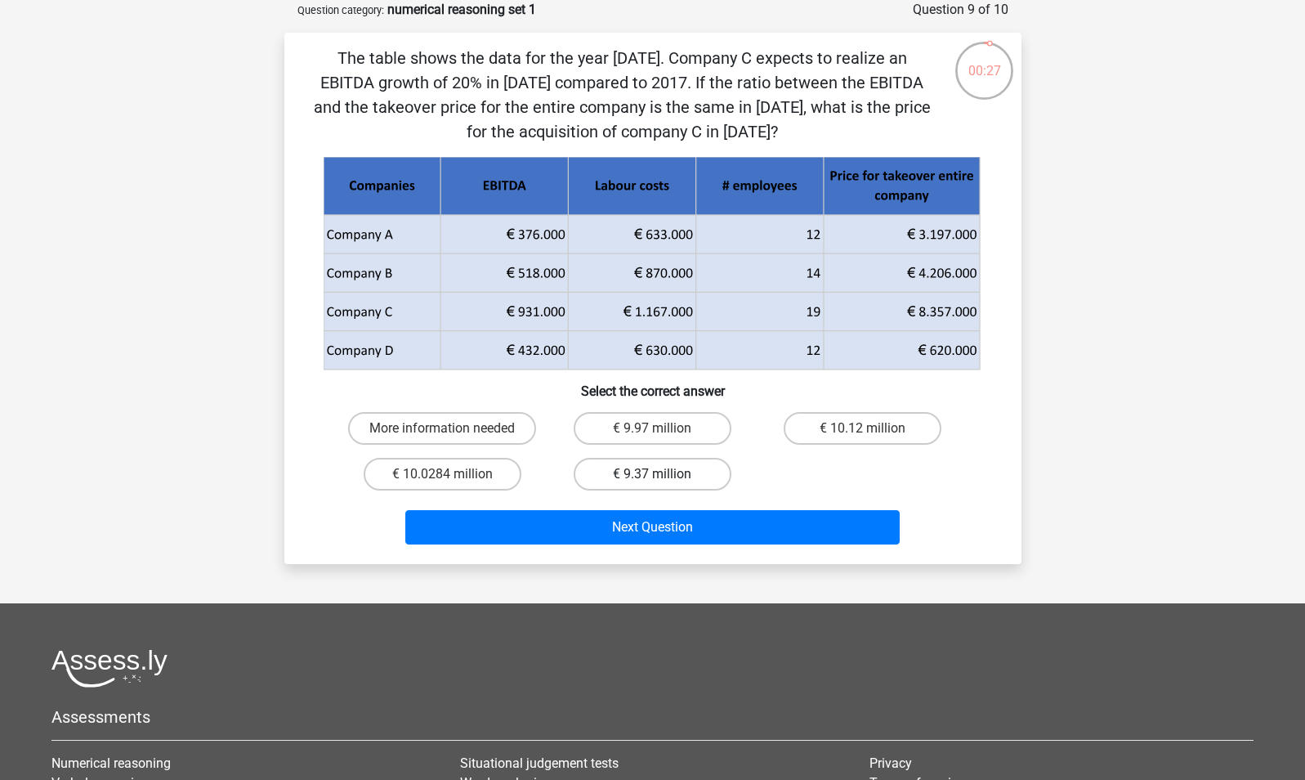
click at [675, 472] on label "€ 9.37 million" at bounding box center [653, 474] width 158 height 33
click at [663, 474] on input "€ 9.37 million" at bounding box center [657, 479] width 11 height 11
radio input "true"
click at [835, 429] on label "€ 10.12 million" at bounding box center [863, 428] width 158 height 33
click at [863, 429] on input "€ 10.12 million" at bounding box center [868, 433] width 11 height 11
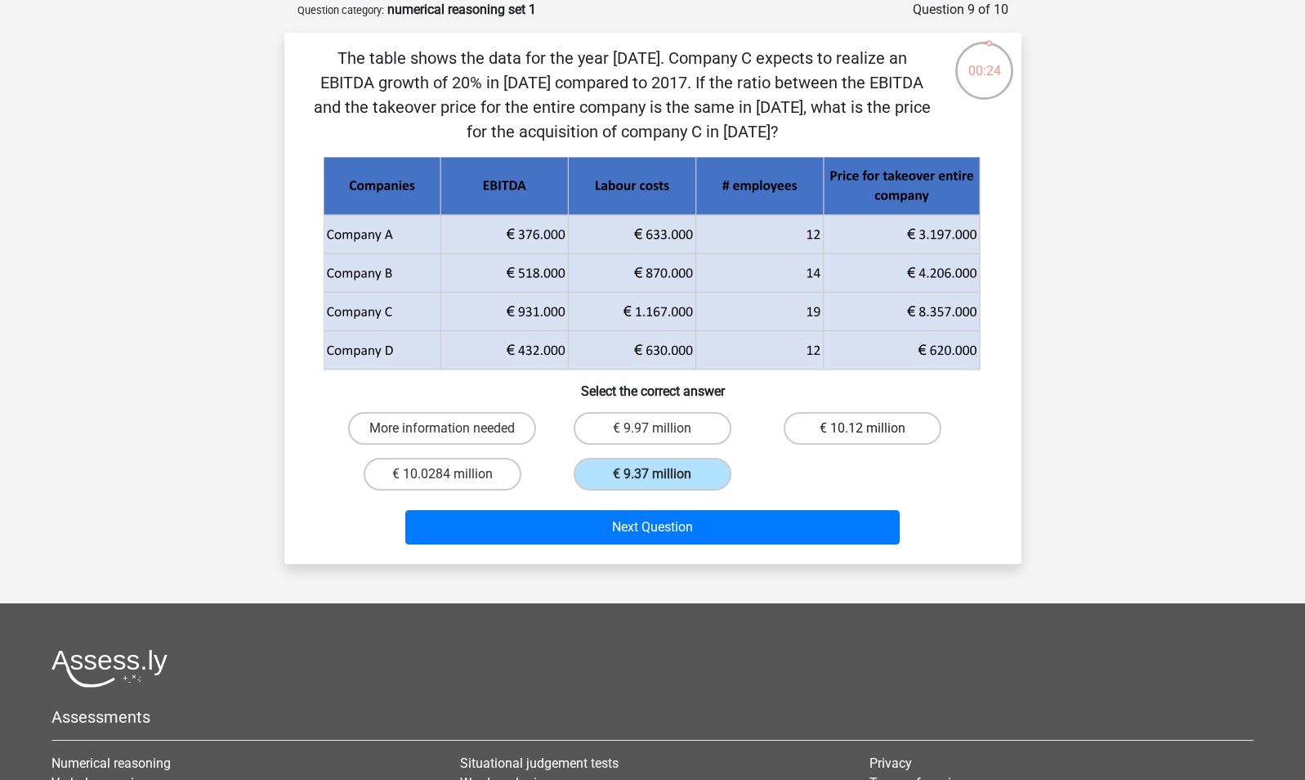
radio input "true"
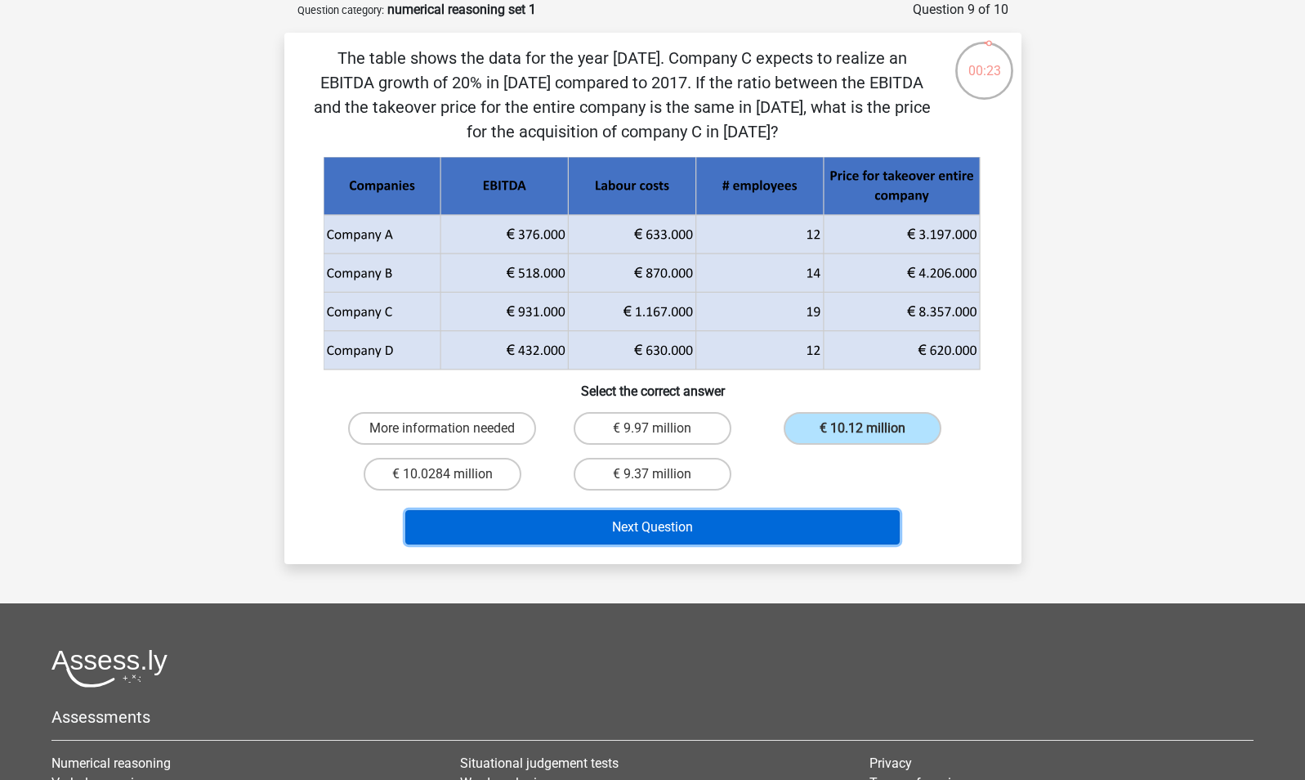
click at [813, 526] on button "Next Question" at bounding box center [652, 527] width 495 height 34
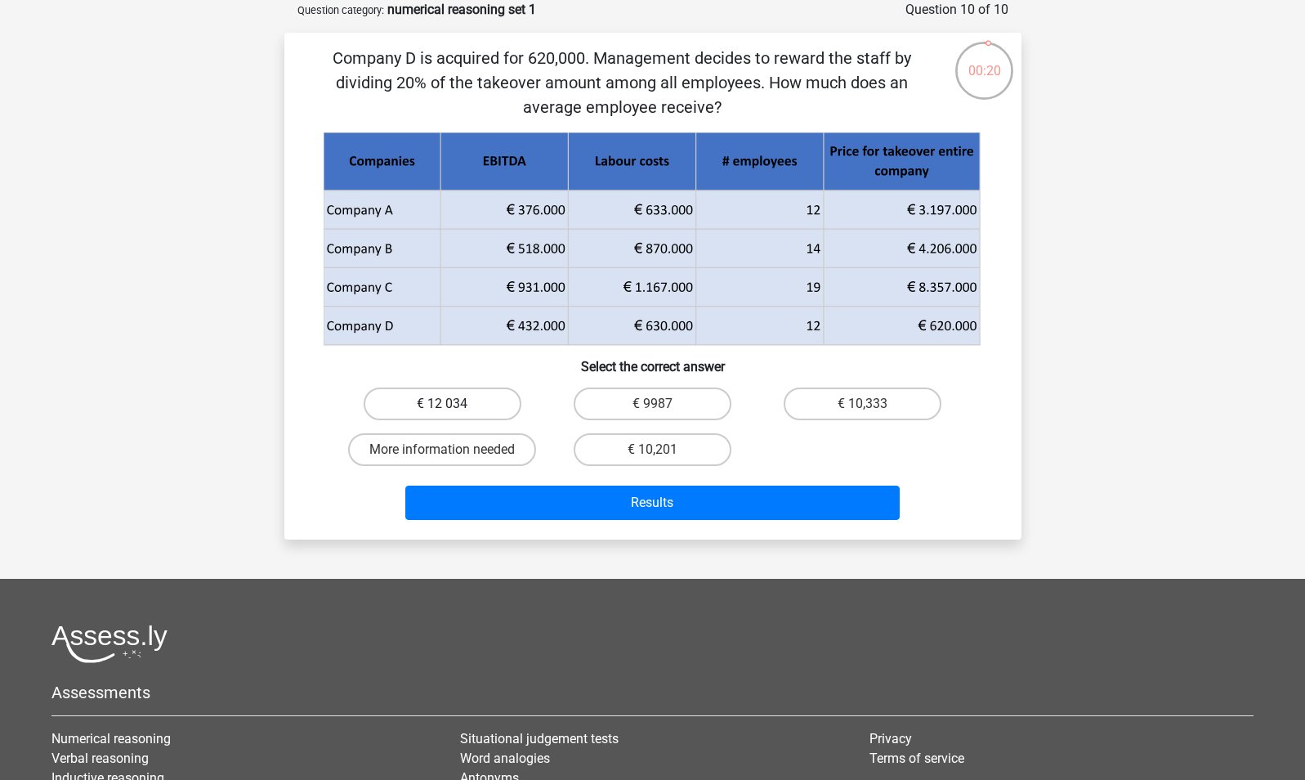
click at [489, 397] on label "€ 12 034" at bounding box center [443, 403] width 158 height 33
click at [453, 404] on input "€ 12 034" at bounding box center [447, 409] width 11 height 11
radio input "true"
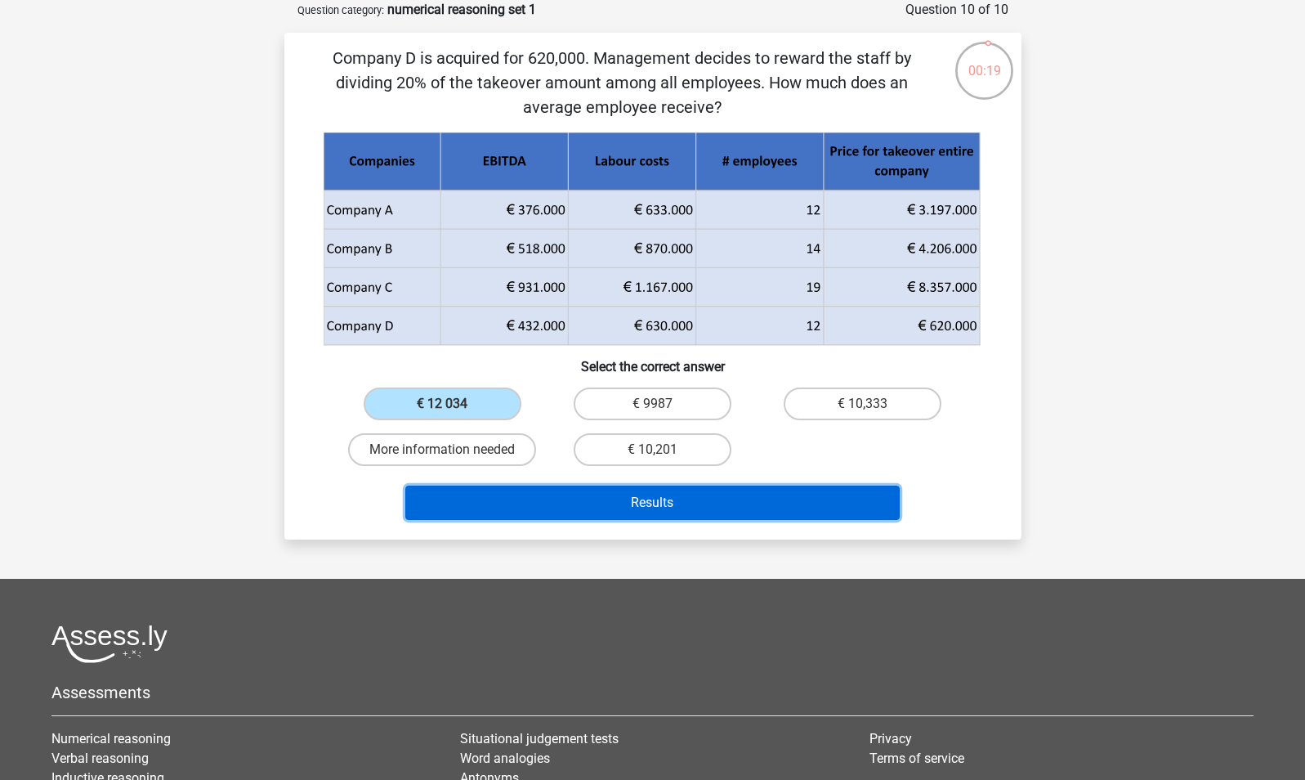
click at [667, 508] on button "Results" at bounding box center [652, 503] width 495 height 34
